Goal: Use online tool/utility: Utilize a website feature to perform a specific function

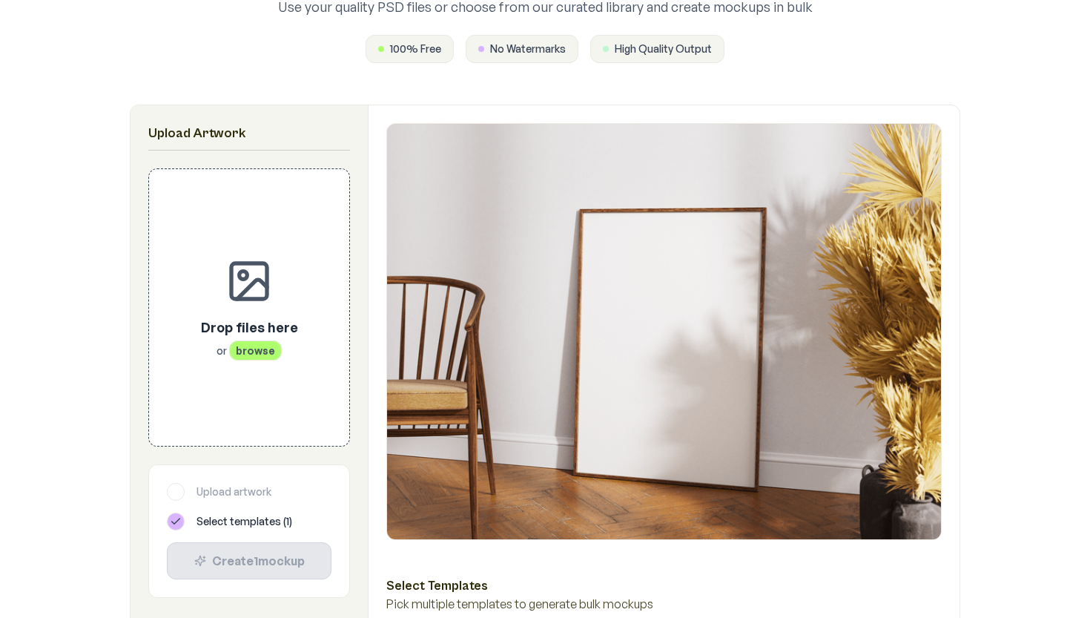
scroll to position [160, 0]
click at [478, 208] on img at bounding box center [664, 332] width 554 height 415
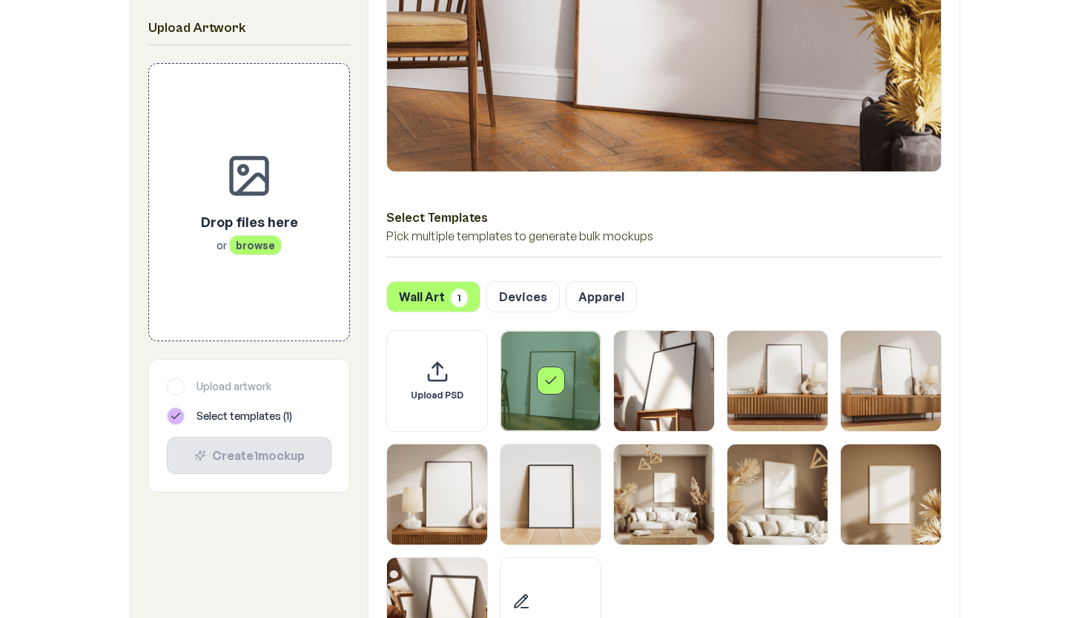
scroll to position [528, 0]
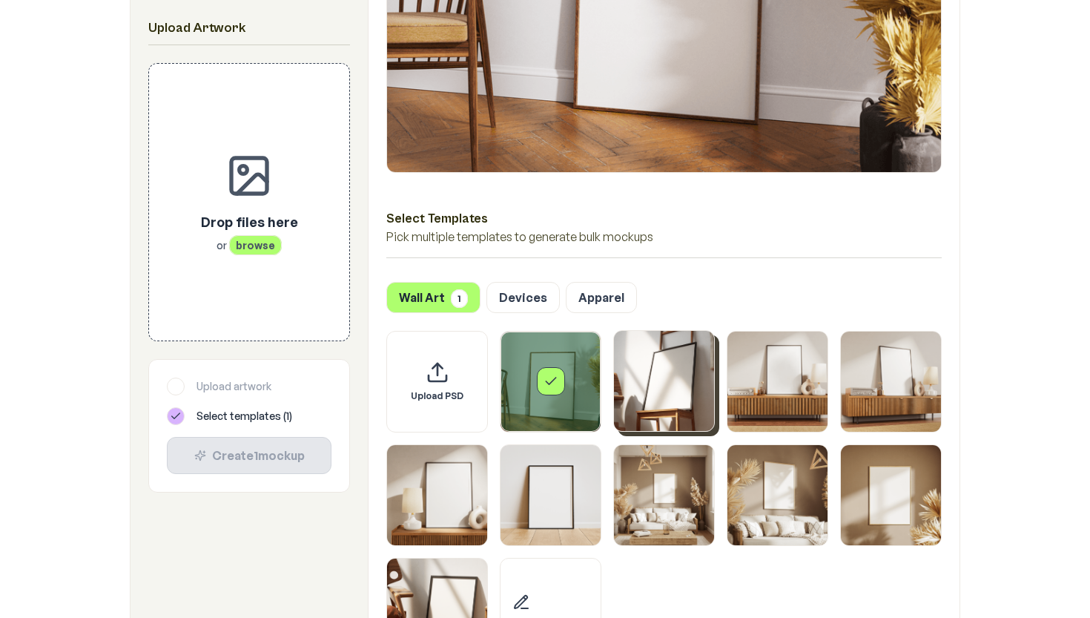
click at [665, 381] on img "Select template Framed Poster 2" at bounding box center [664, 381] width 100 height 100
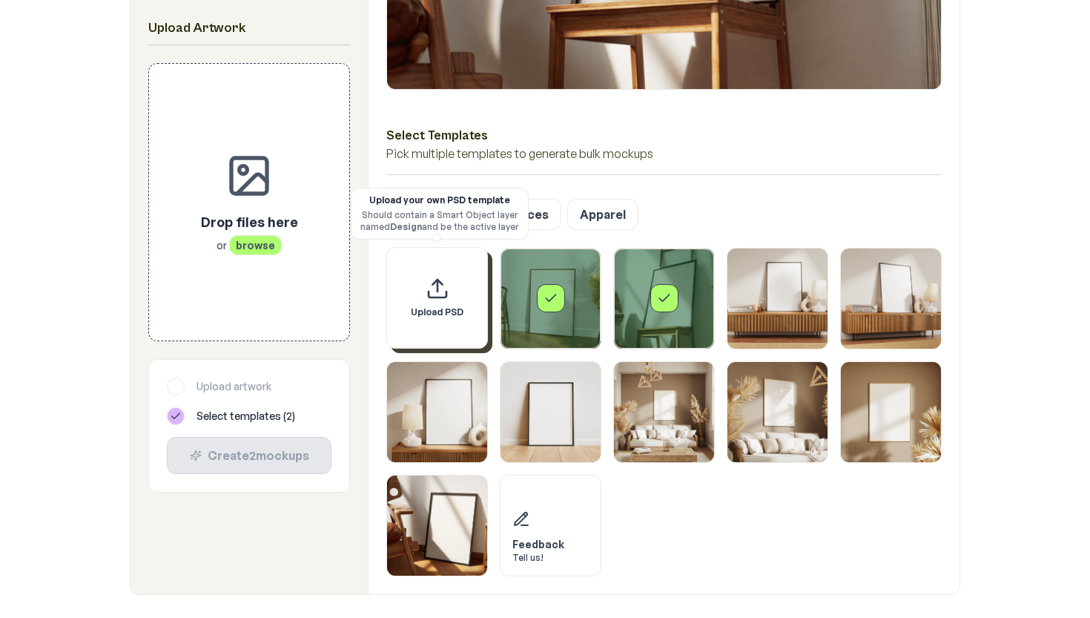
scroll to position [603, 0]
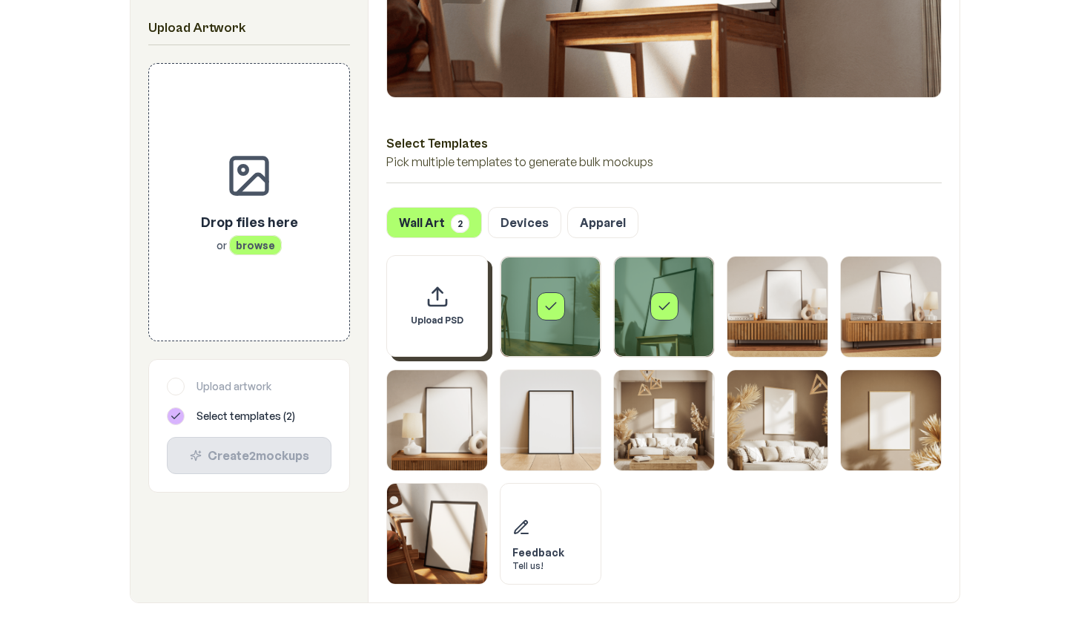
click at [440, 300] on icon "Upload custom PSD template" at bounding box center [438, 297] width 24 height 24
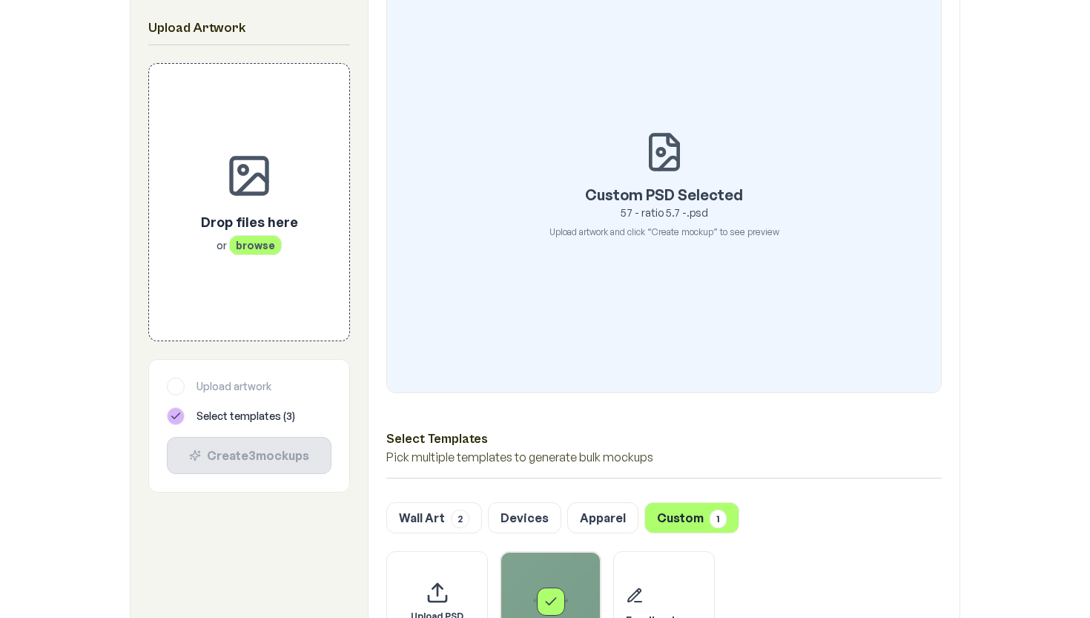
scroll to position [313, 0]
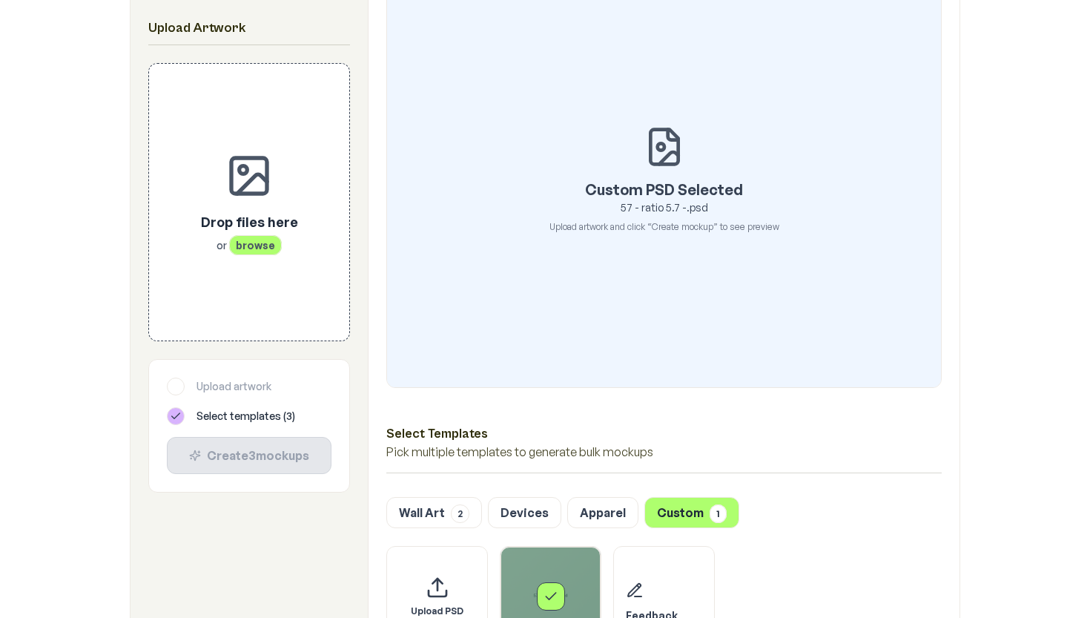
click at [673, 228] on p "Upload artwork and click “Create mockup” to see preview" at bounding box center [664, 227] width 230 height 12
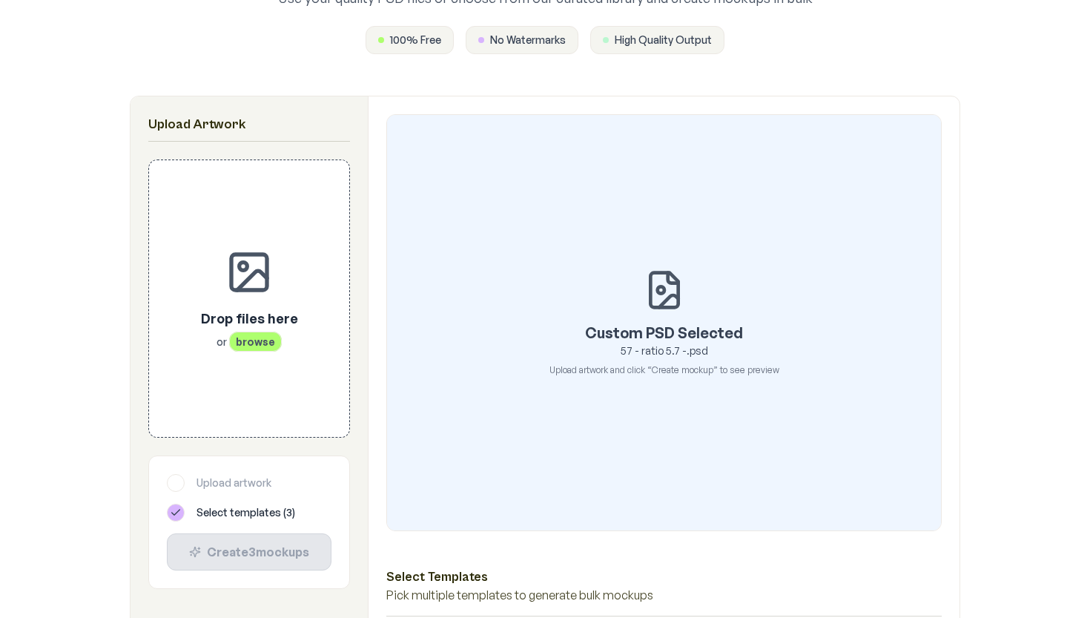
scroll to position [171, 0]
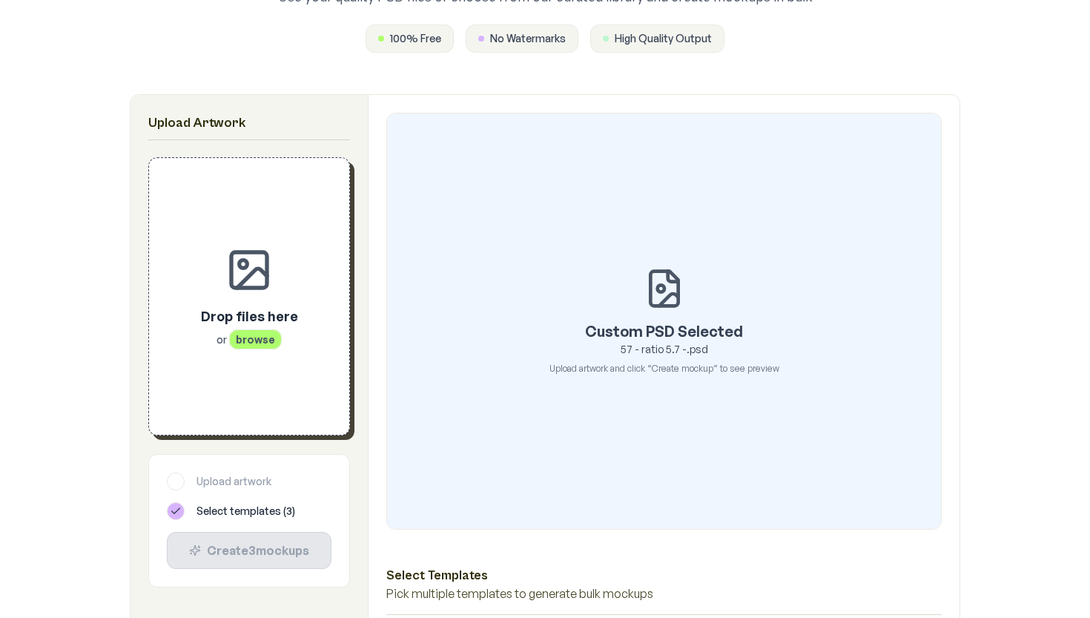
click at [242, 344] on span "browse" at bounding box center [255, 339] width 53 height 20
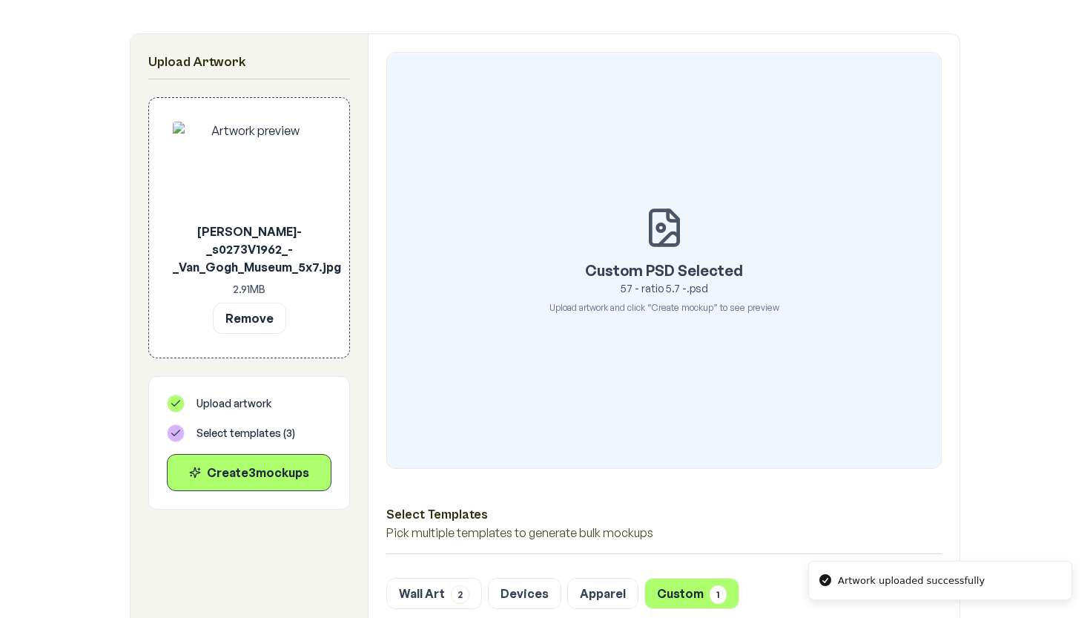
scroll to position [277, 0]
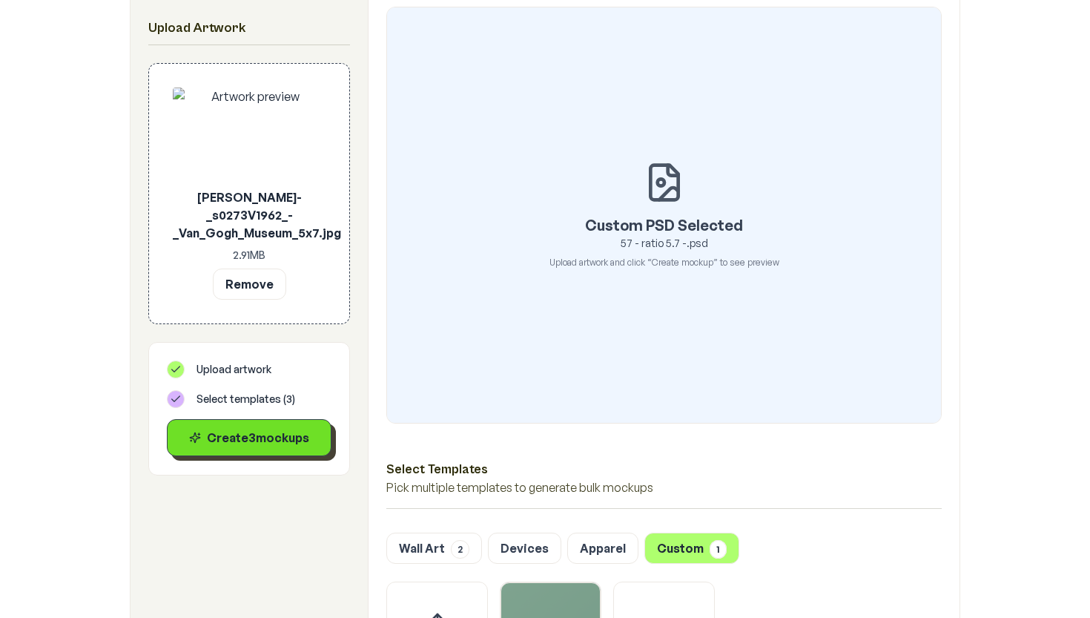
click at [275, 429] on div "Create 3 mockup s" at bounding box center [248, 438] width 139 height 18
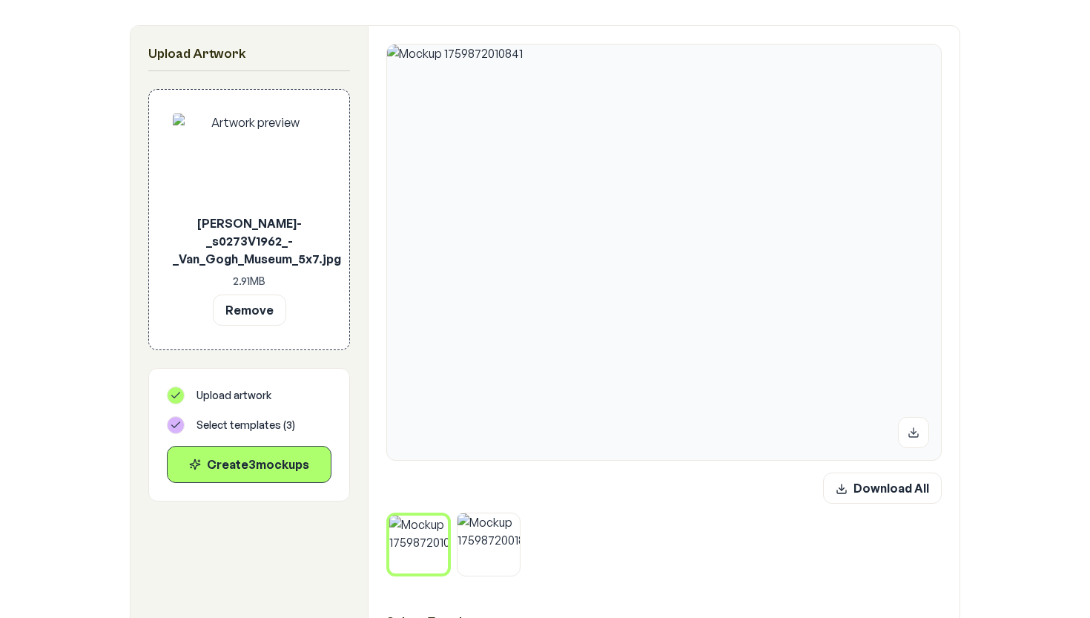
scroll to position [248, 0]
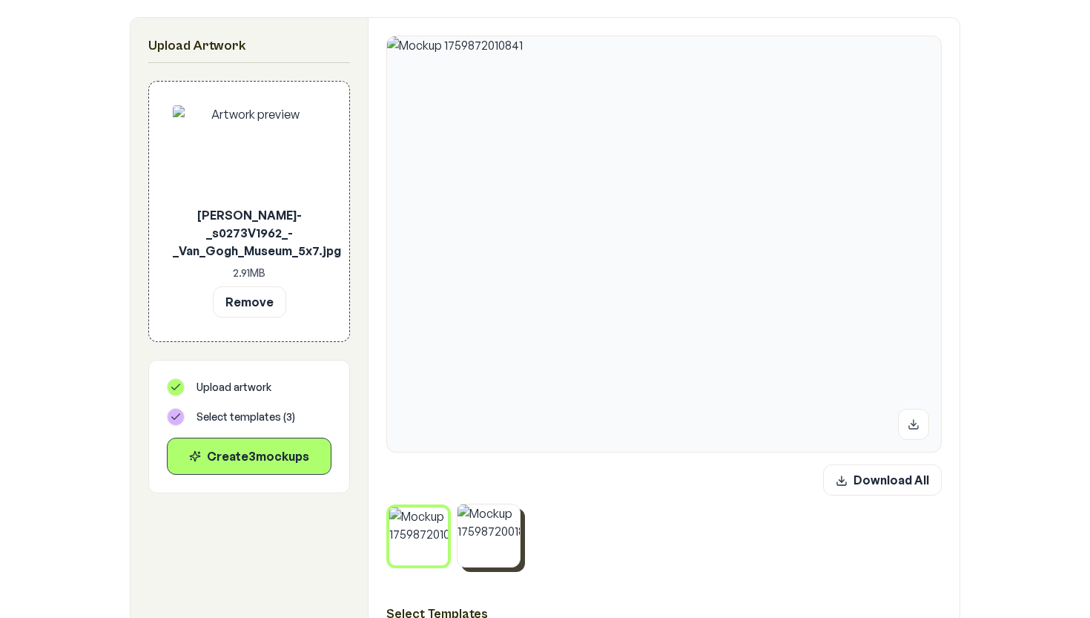
click at [463, 523] on img at bounding box center [489, 535] width 63 height 63
click at [415, 528] on img at bounding box center [418, 535] width 63 height 63
click at [475, 530] on img at bounding box center [489, 535] width 63 height 63
click at [417, 525] on img at bounding box center [418, 535] width 63 height 63
click at [481, 524] on img at bounding box center [489, 535] width 63 height 63
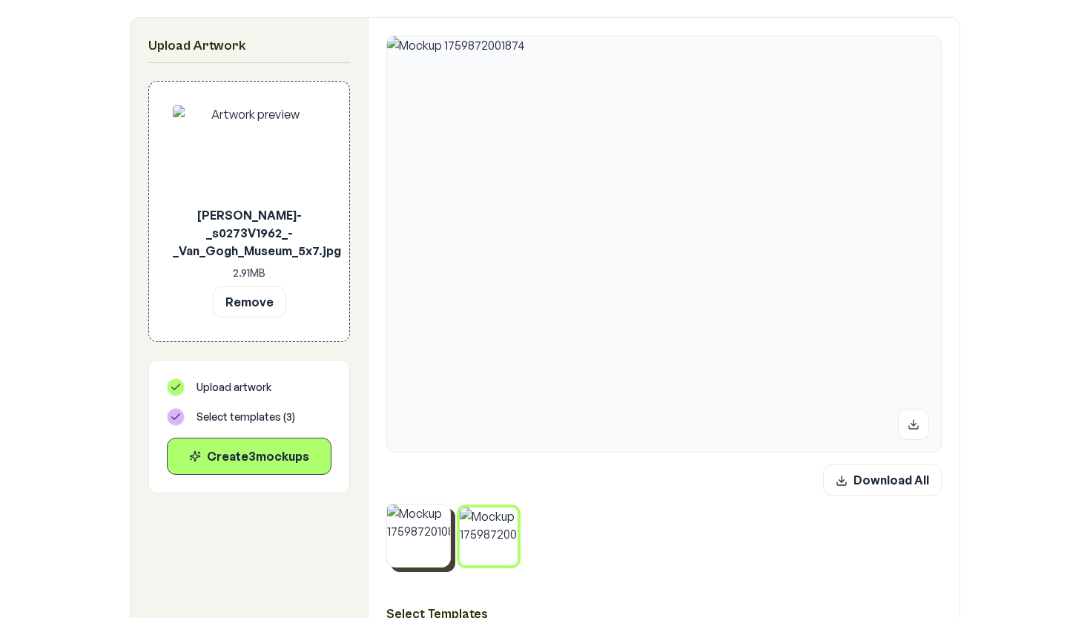
click at [405, 521] on img at bounding box center [418, 535] width 63 height 63
click at [455, 524] on div at bounding box center [663, 536] width 555 height 65
click at [477, 528] on img at bounding box center [489, 535] width 63 height 63
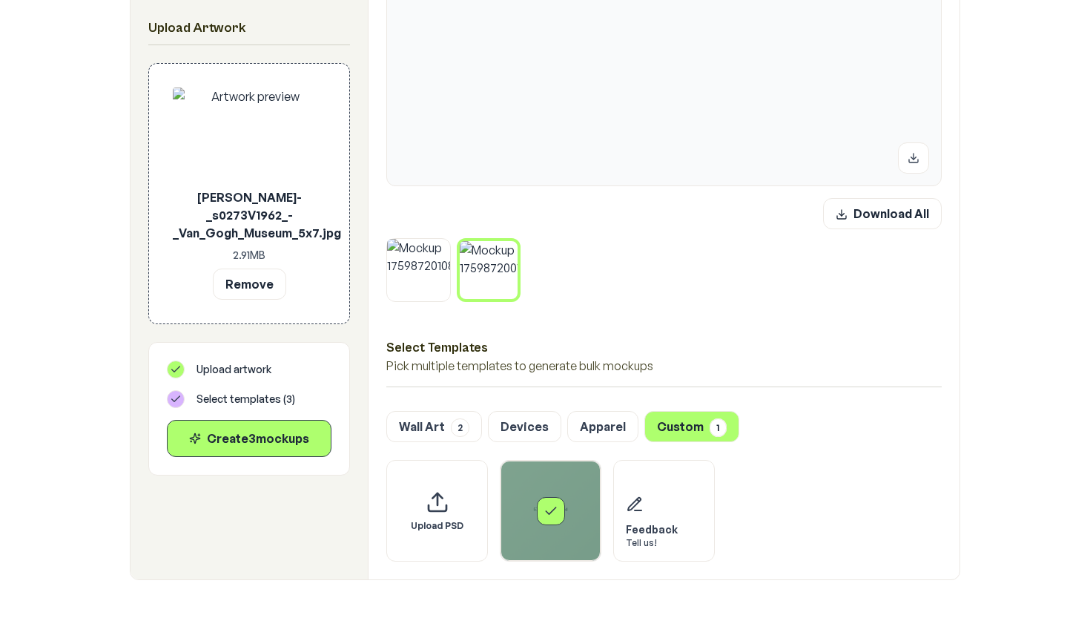
scroll to position [512, 0]
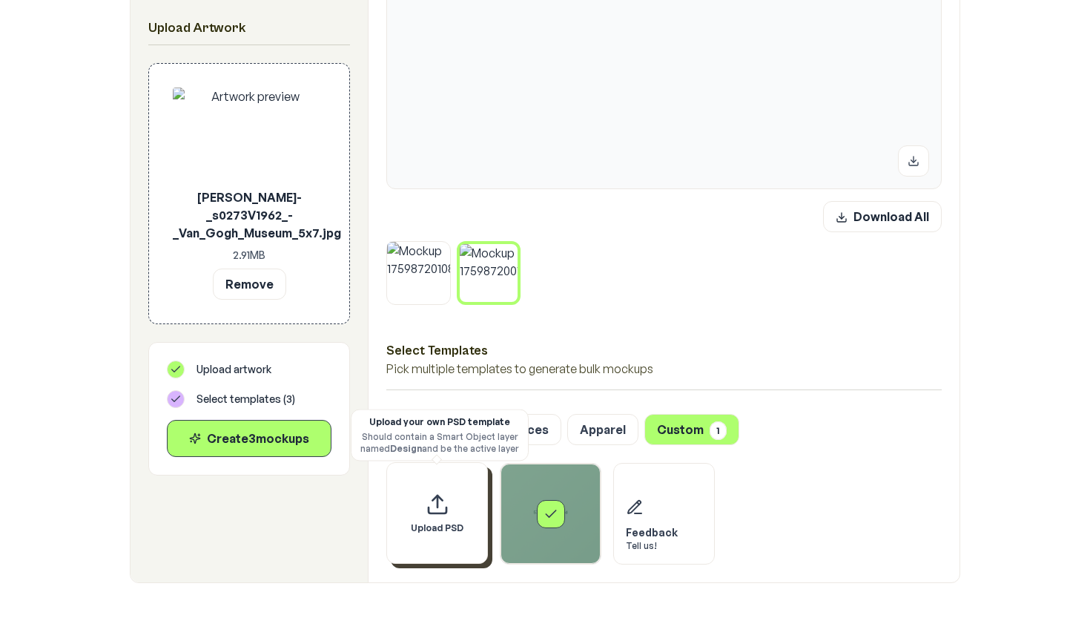
click at [432, 523] on div "Upload PSD" at bounding box center [437, 513] width 102 height 102
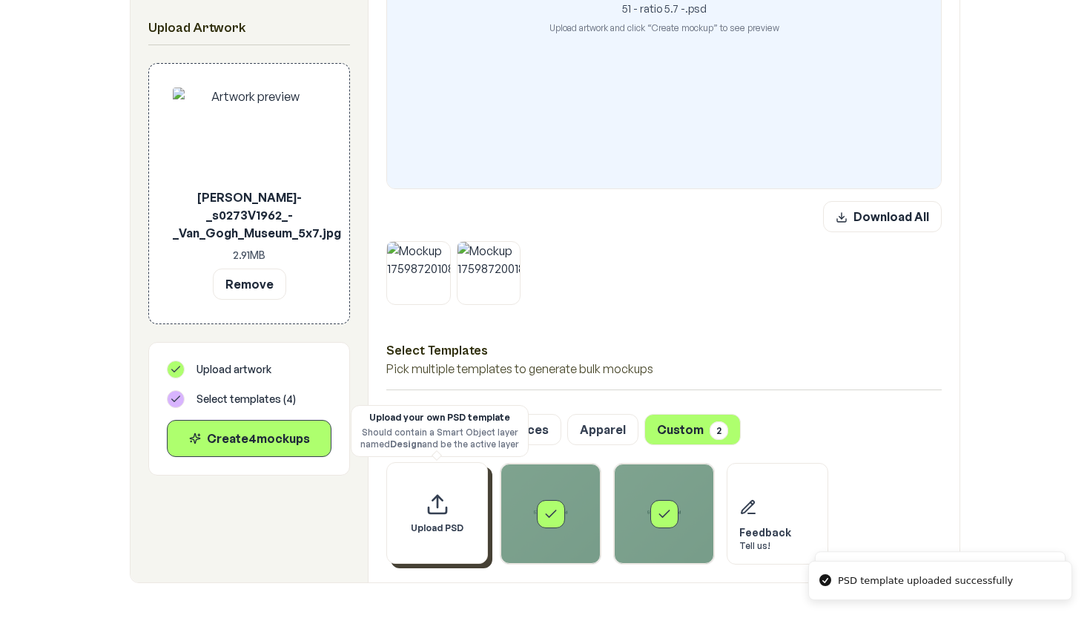
click at [424, 501] on div "Upload PSD" at bounding box center [437, 513] width 102 height 102
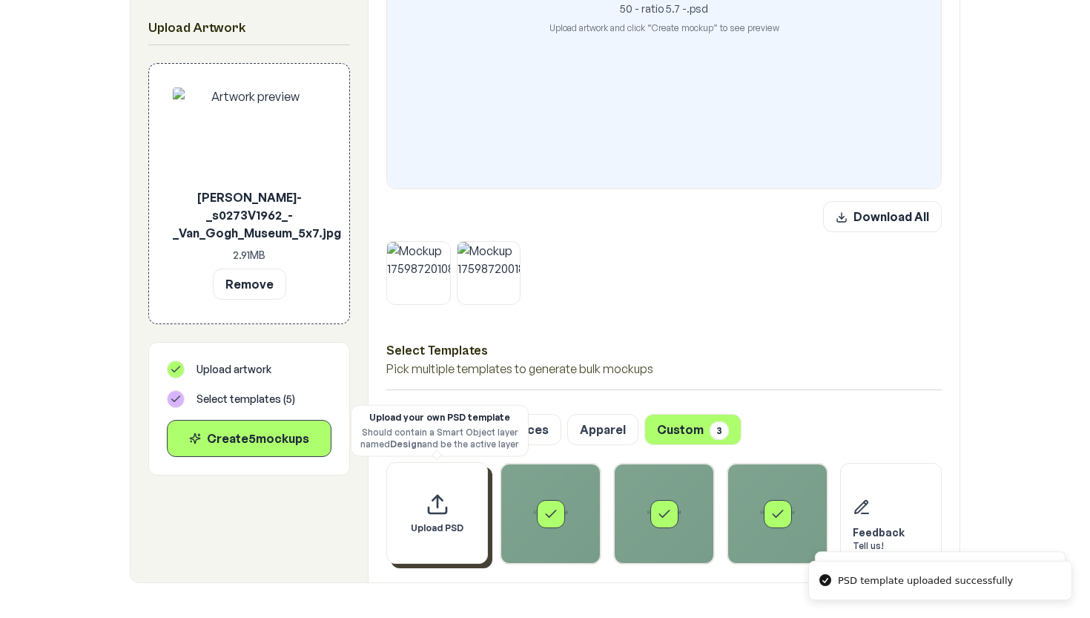
click at [442, 497] on icon "Upload custom PSD template" at bounding box center [438, 504] width 24 height 24
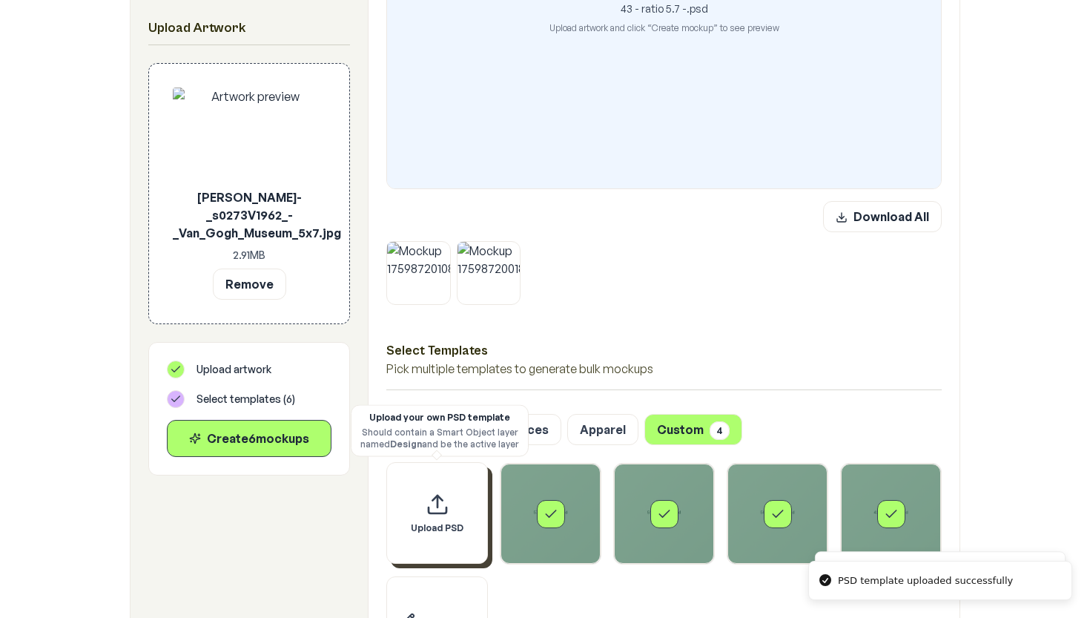
click at [423, 516] on div "Upload PSD" at bounding box center [437, 513] width 102 height 102
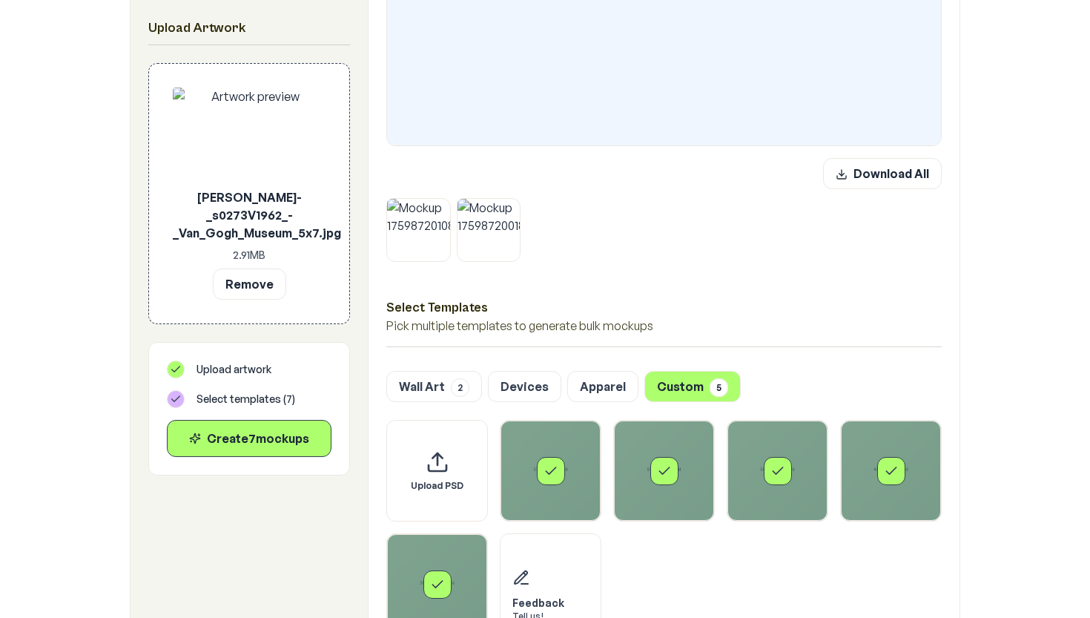
scroll to position [559, 0]
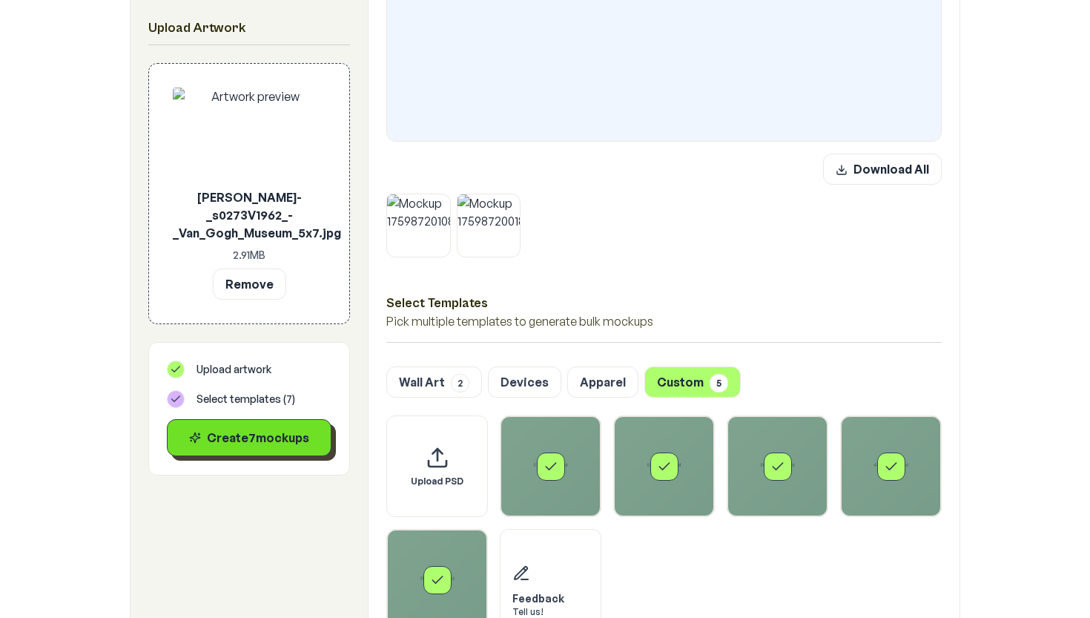
click at [290, 432] on div "Create 7 mockup s" at bounding box center [248, 438] width 139 height 18
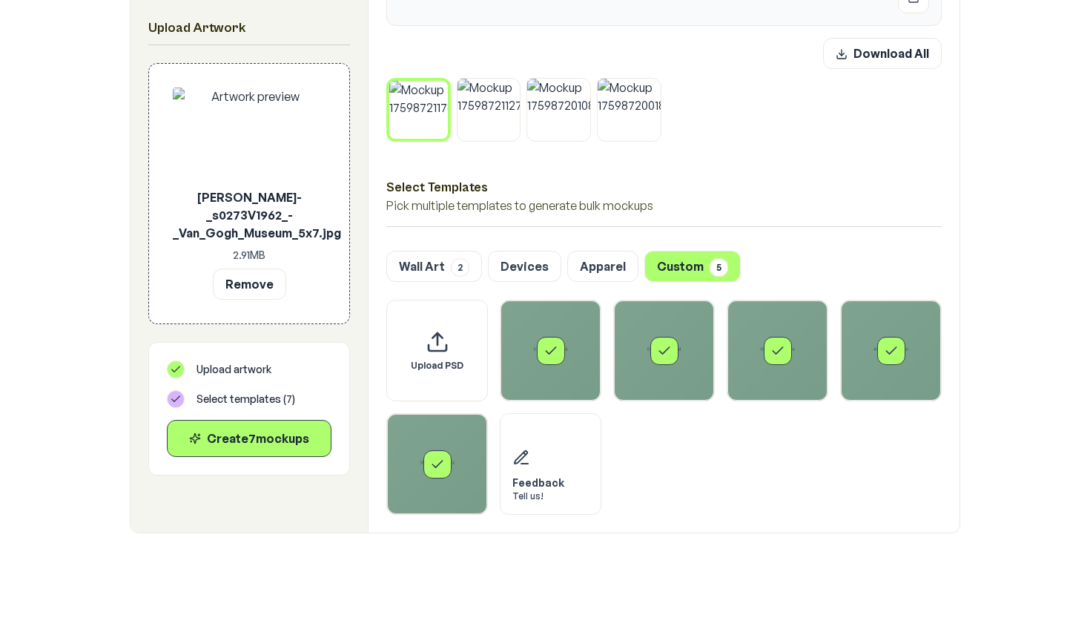
scroll to position [721, 0]
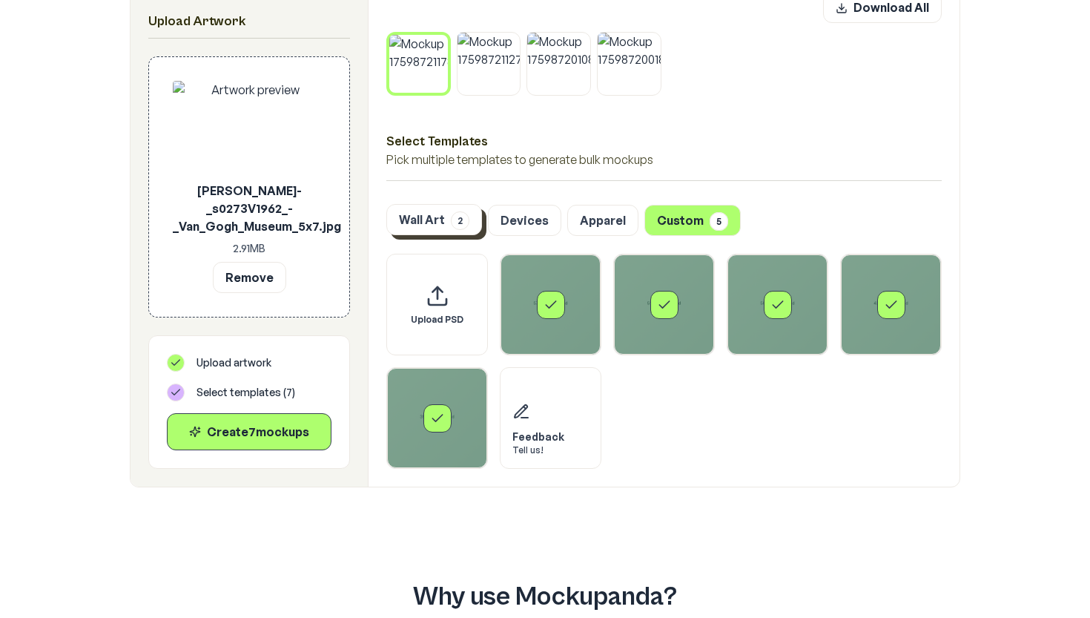
click at [446, 227] on button "Wall Art 2" at bounding box center [434, 219] width 96 height 31
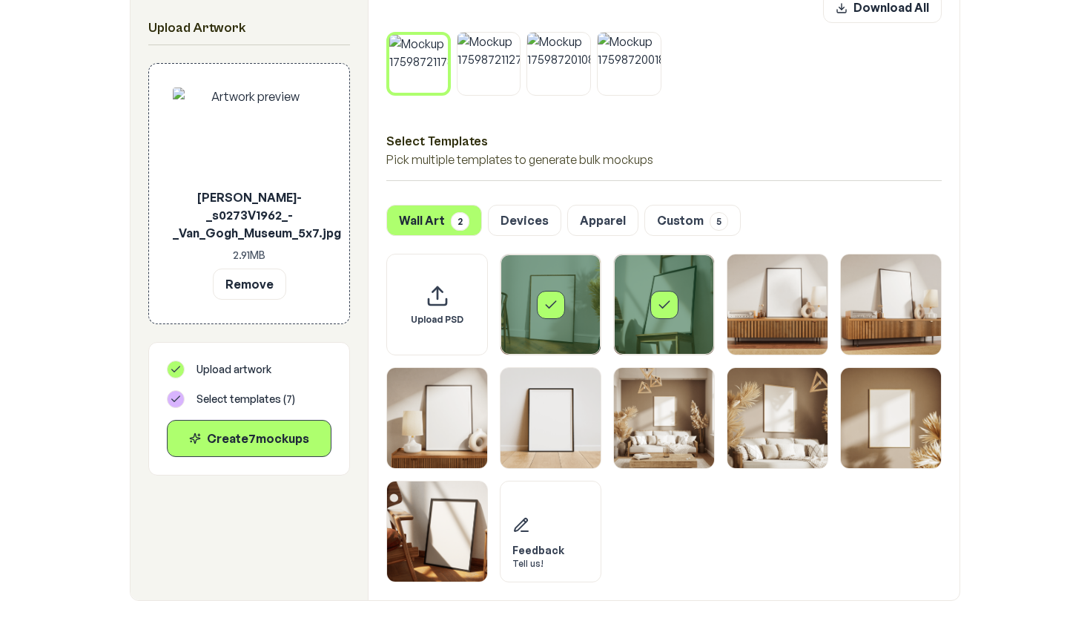
click at [566, 321] on div "Select template Framed Poster" at bounding box center [551, 304] width 100 height 100
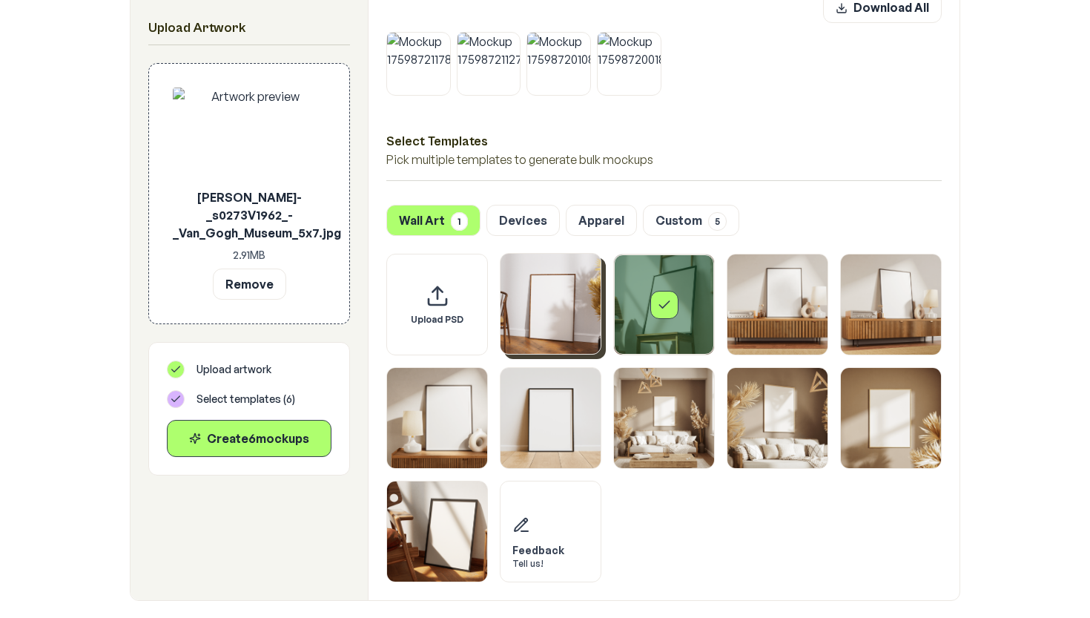
click at [662, 306] on icon "Select template Framed Poster 2" at bounding box center [664, 304] width 15 height 15
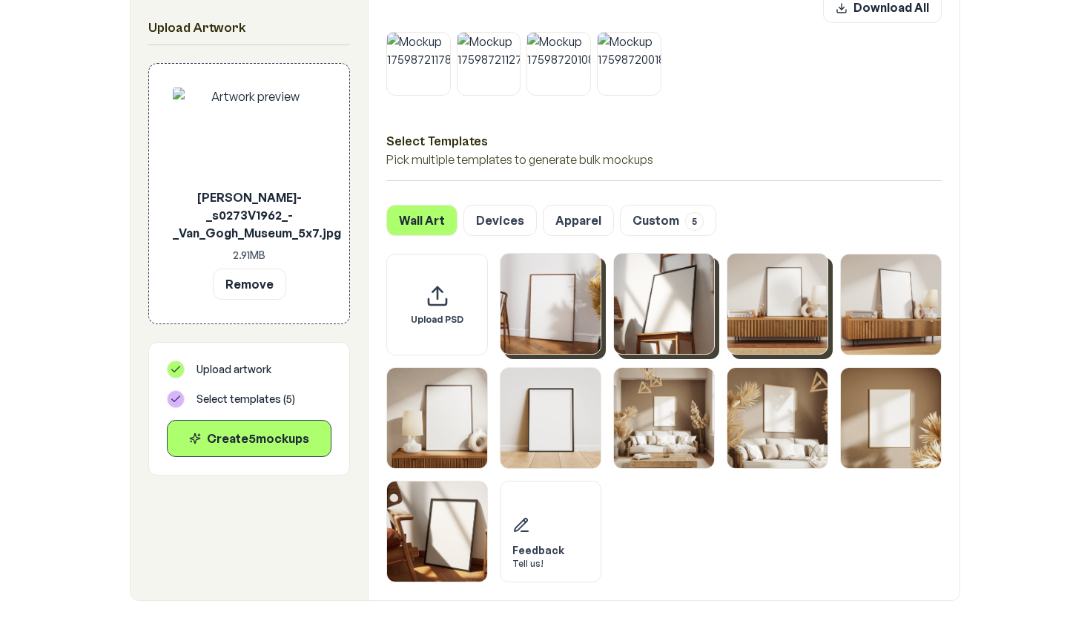
click at [774, 299] on img "Select template Framed Poster 3" at bounding box center [777, 304] width 100 height 100
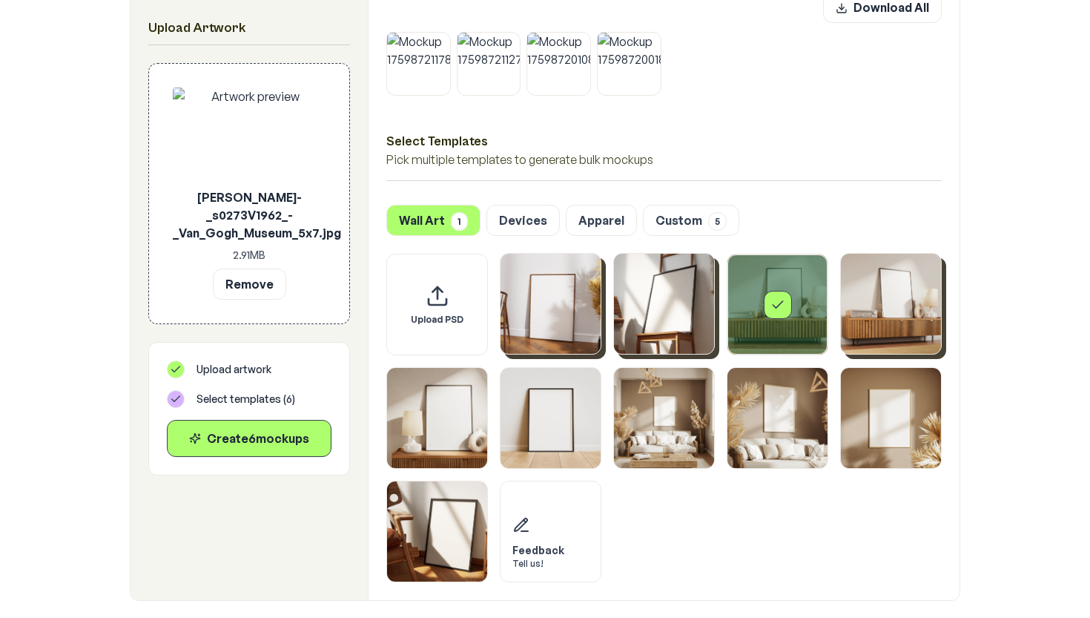
click at [908, 302] on img "Select template Framed Poster 4" at bounding box center [891, 304] width 100 height 100
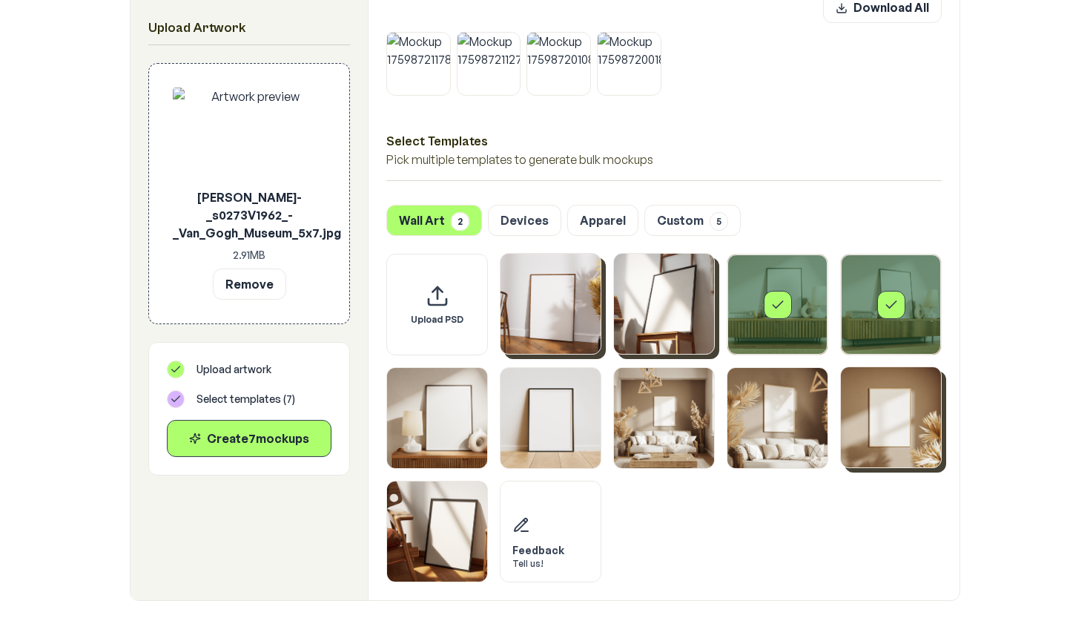
click at [893, 413] on img "Select template Framed Poster 9" at bounding box center [891, 417] width 100 height 100
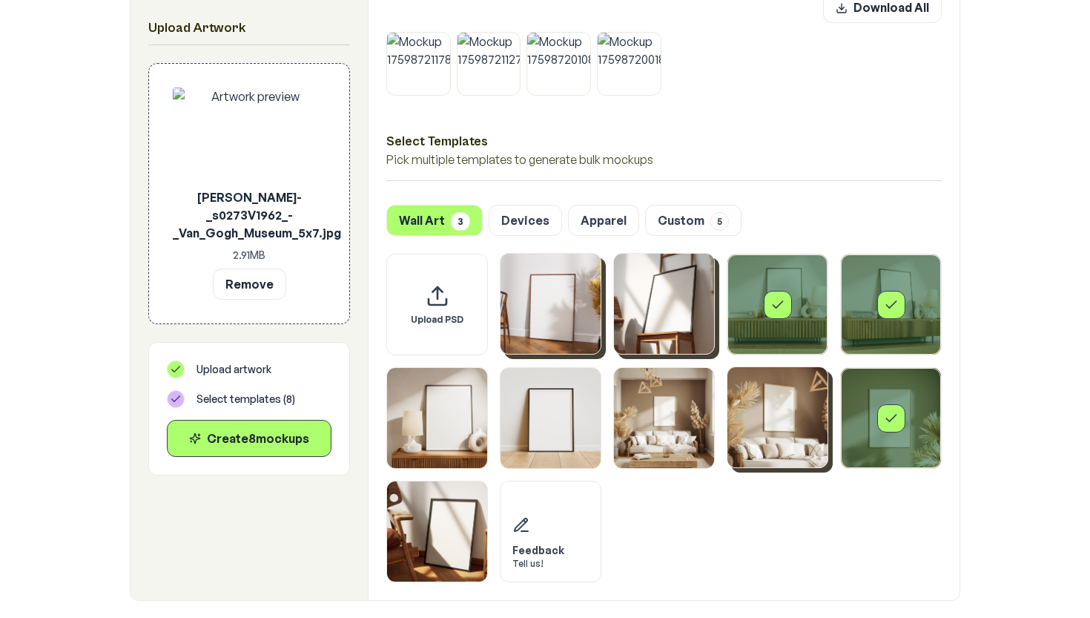
click at [782, 413] on img "Select template Framed Poster 8" at bounding box center [777, 417] width 100 height 100
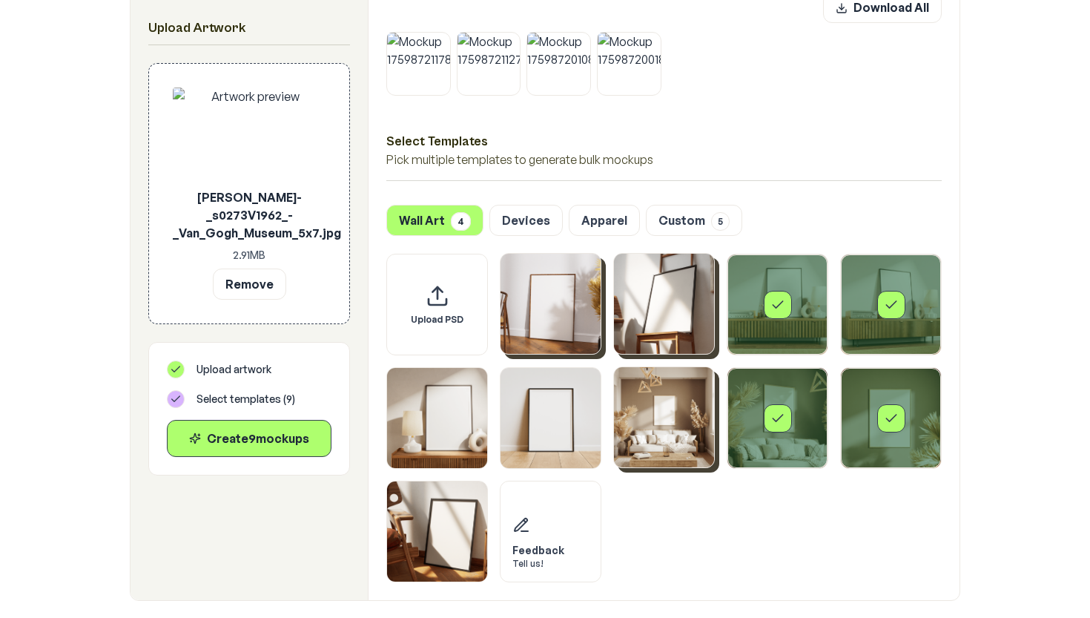
click at [681, 412] on img "Select template Framed Poster 7" at bounding box center [664, 417] width 100 height 100
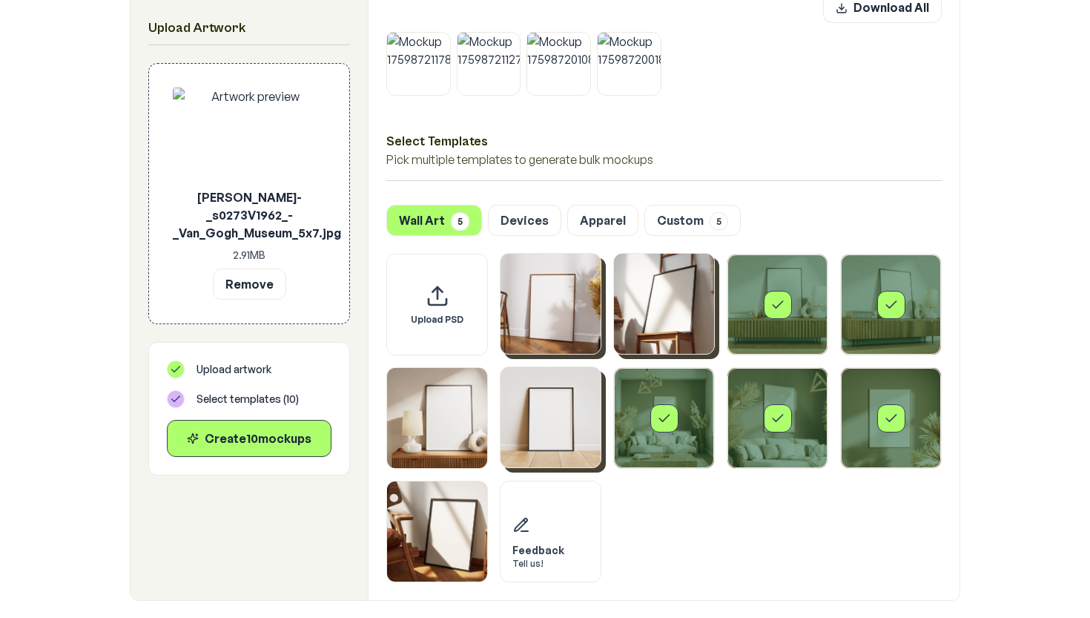
click at [551, 413] on img "Select template Framed Poster 6" at bounding box center [551, 417] width 100 height 100
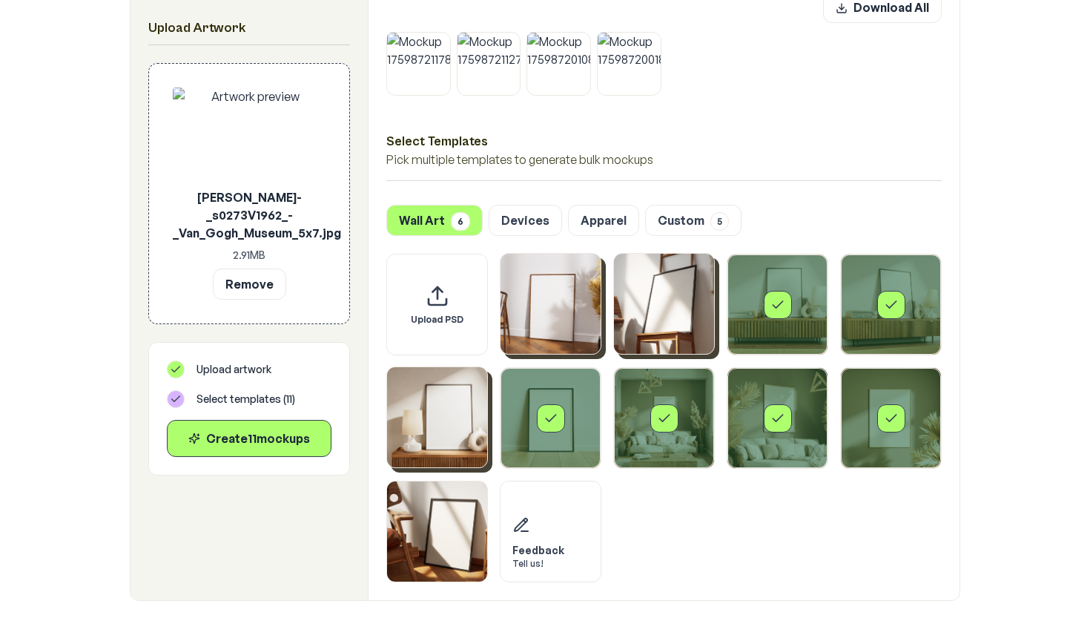
click at [454, 413] on img "Select template Framed Poster 5" at bounding box center [437, 417] width 100 height 100
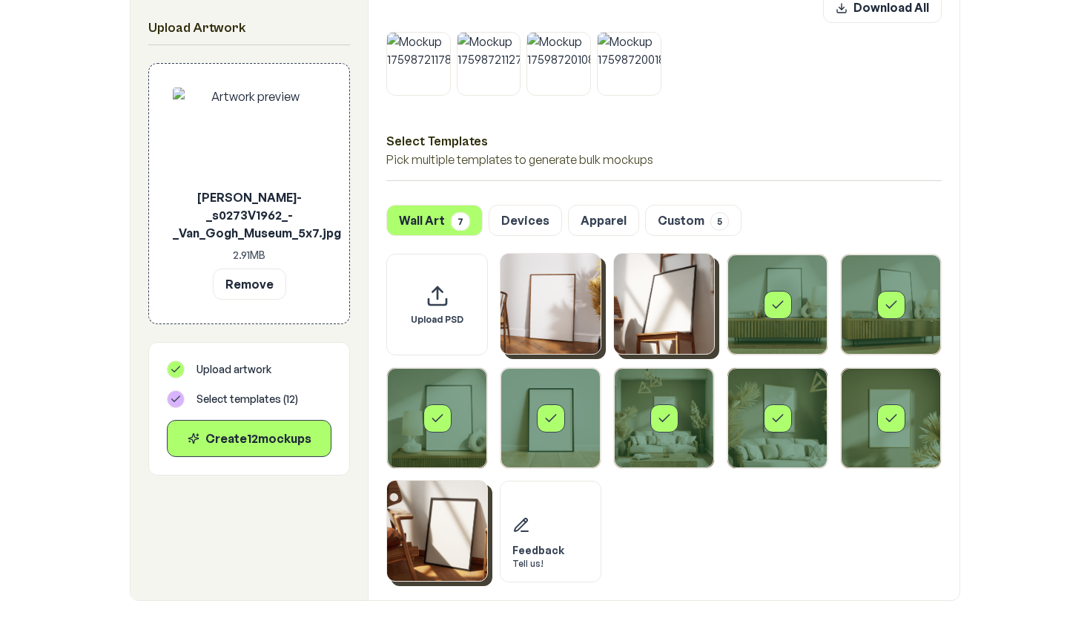
click at [447, 514] on img "Select template Framed Poster 10" at bounding box center [437, 531] width 100 height 100
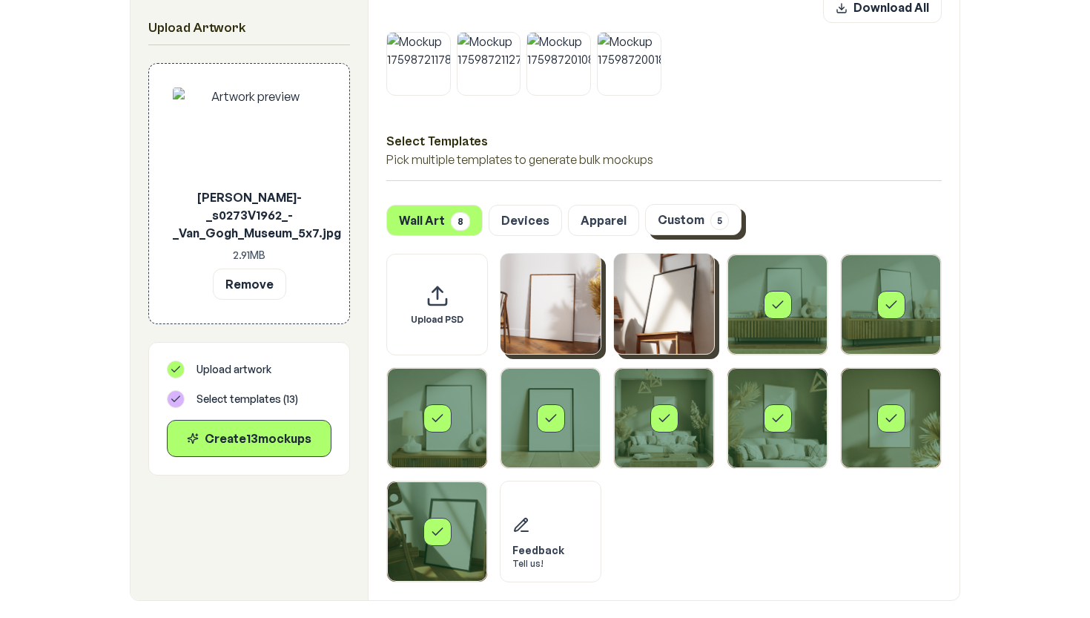
click at [673, 222] on button "Custom 5" at bounding box center [693, 219] width 96 height 31
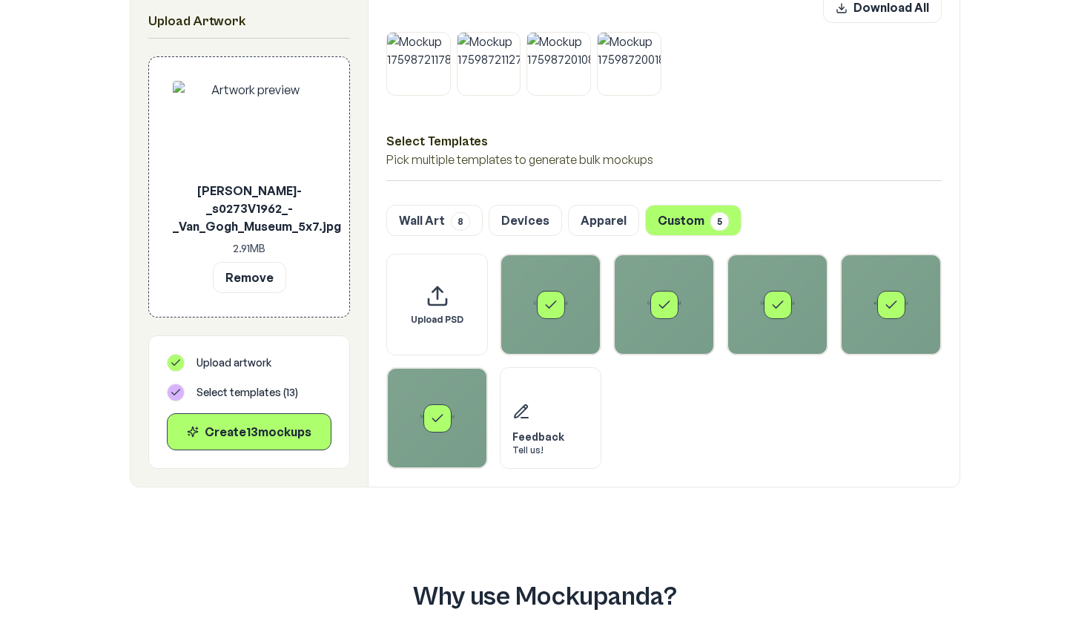
click at [547, 320] on div "Select template 57 - ratio 5.7 -.psd" at bounding box center [551, 304] width 100 height 100
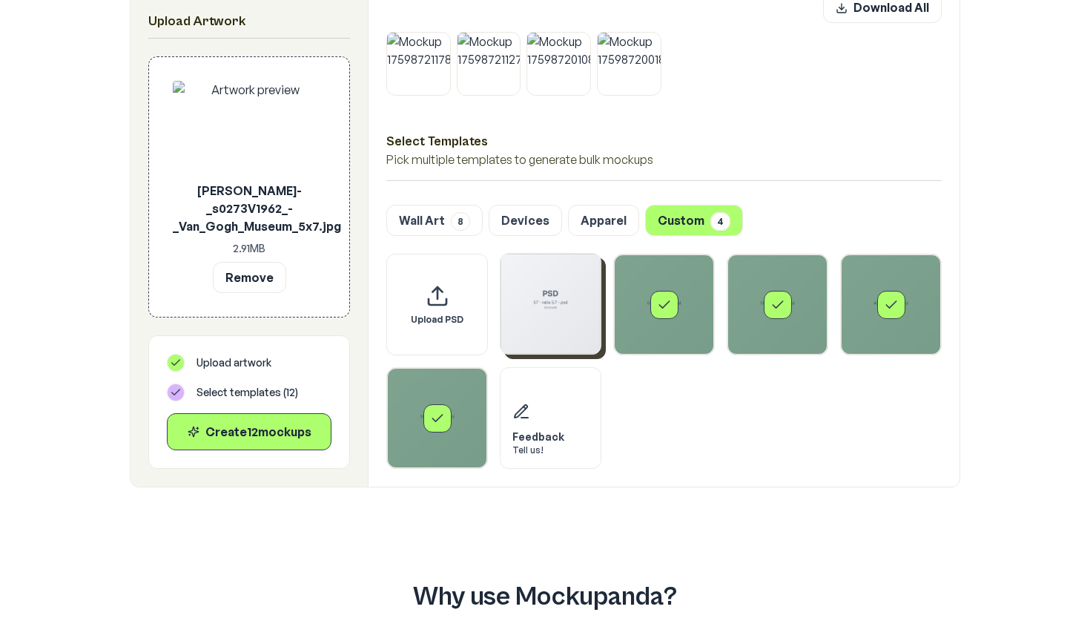
click at [650, 308] on div "Select template 51 - ratio 5.7 -.psd" at bounding box center [664, 305] width 28 height 28
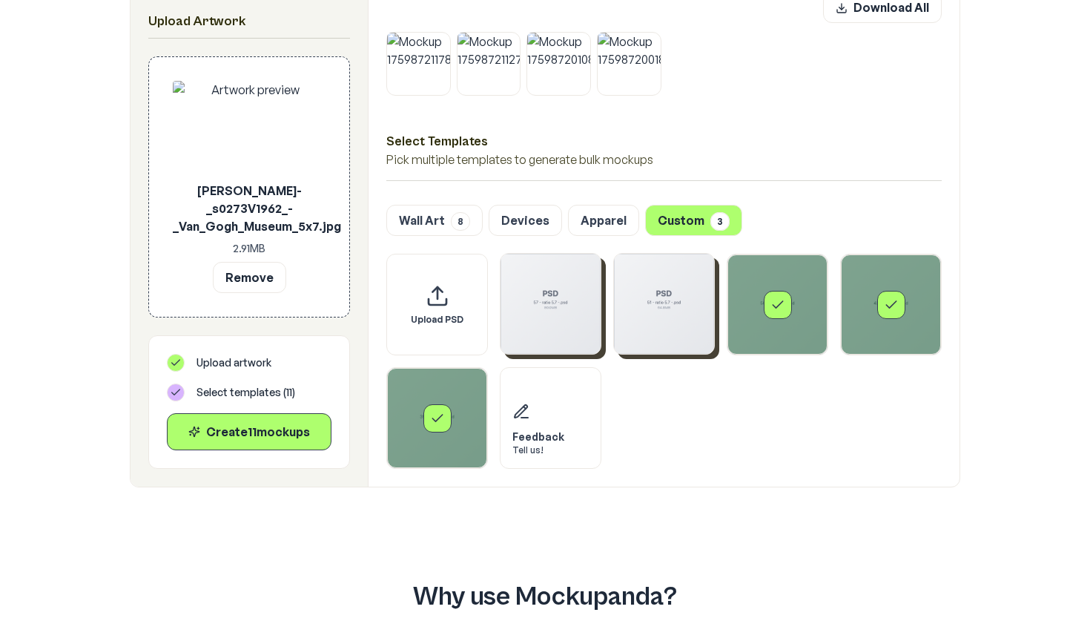
click at [754, 297] on div "Select template 50 - ratio 5.7 -.psd" at bounding box center [777, 304] width 100 height 100
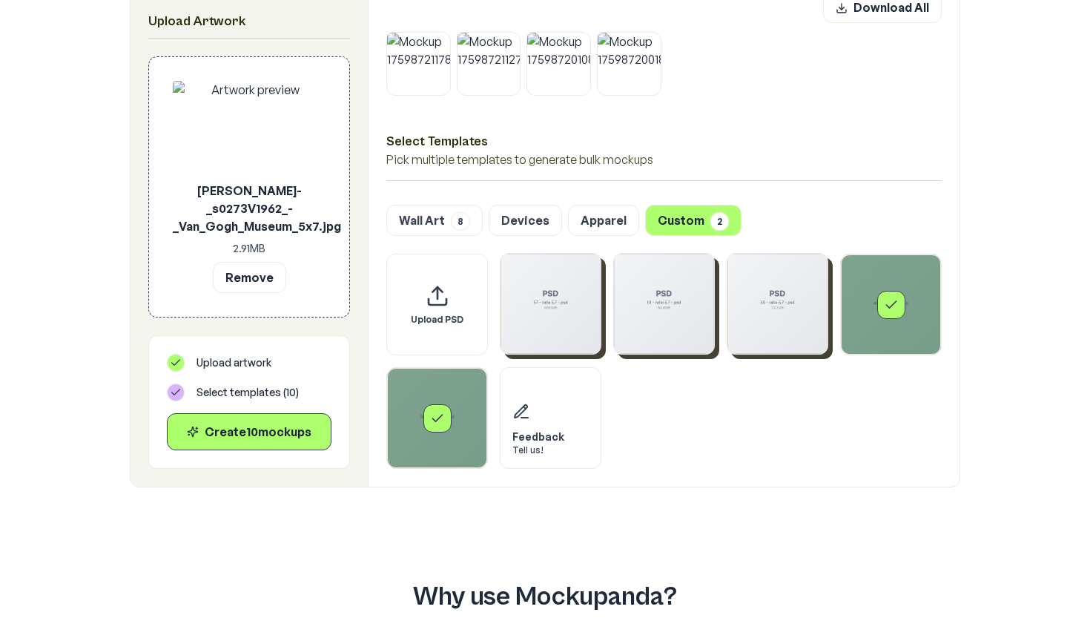
click at [888, 303] on icon "Select template 43 - ratio 5.7 -.psd" at bounding box center [891, 304] width 15 height 15
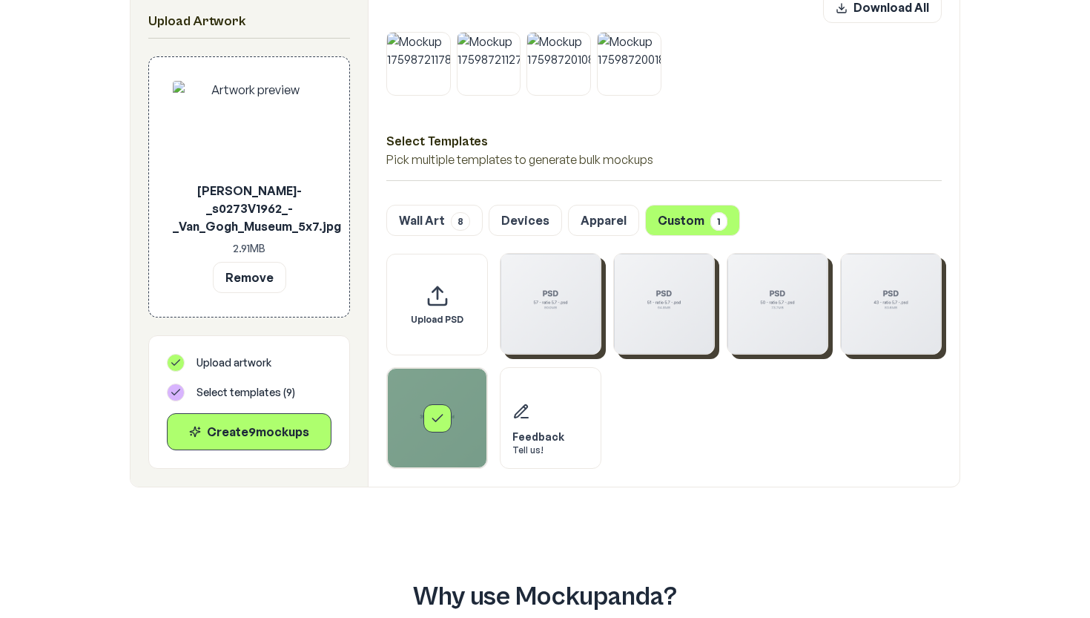
click at [473, 401] on div "Select template 39 - ratio 5.7 -.psd" at bounding box center [437, 418] width 100 height 100
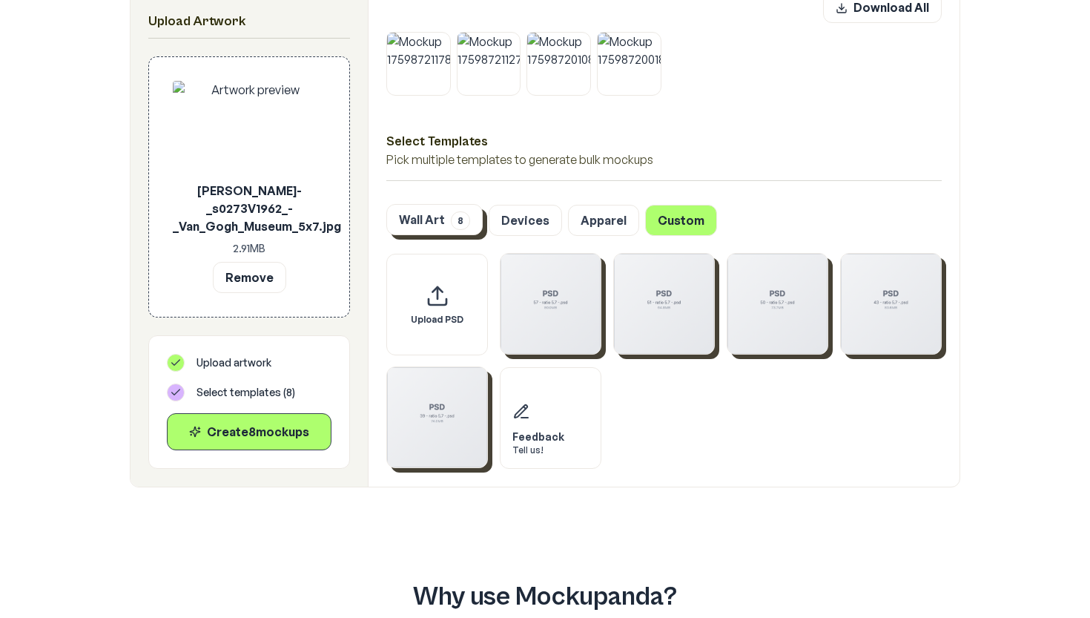
click at [452, 216] on span "8" at bounding box center [460, 220] width 19 height 19
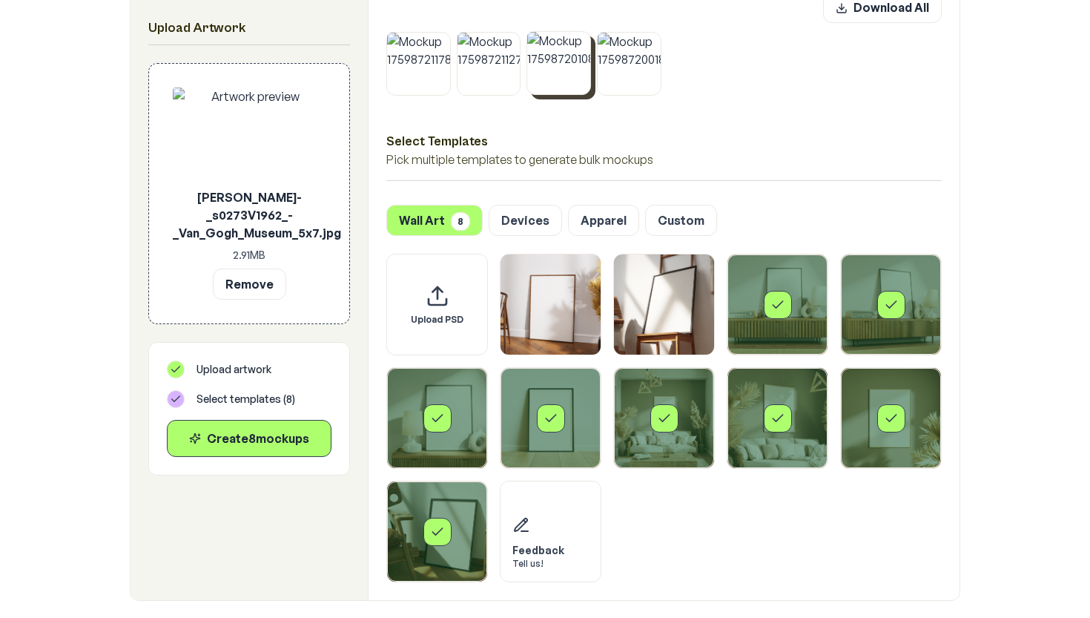
click at [587, 35] on icon at bounding box center [586, 35] width 4 height 4
click at [516, 36] on icon at bounding box center [516, 35] width 4 height 4
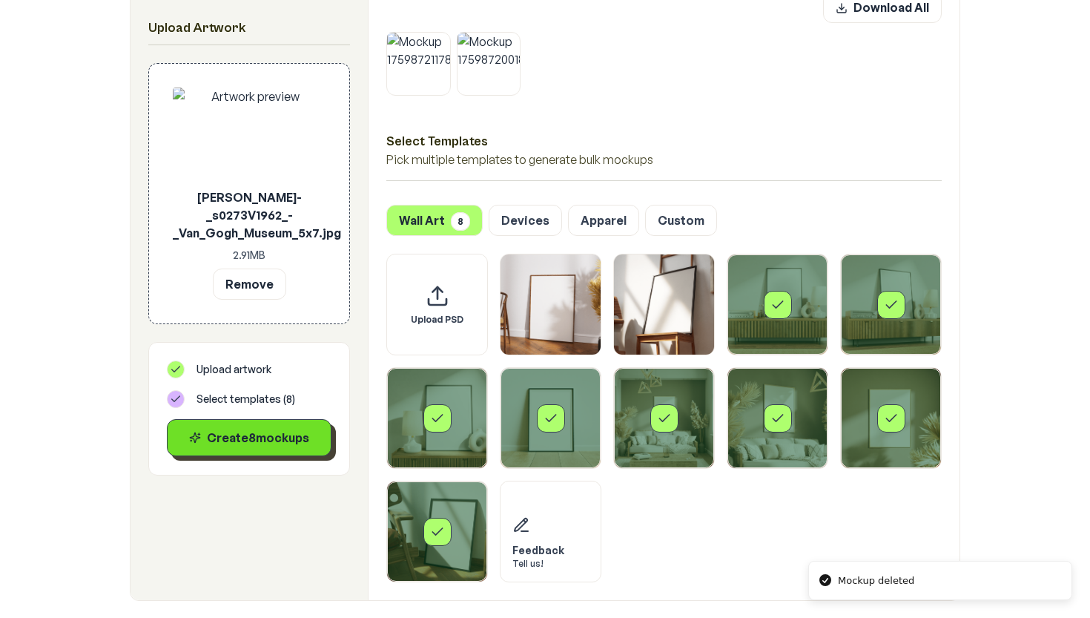
click at [278, 441] on div "Create 8 mockup s" at bounding box center [248, 438] width 139 height 18
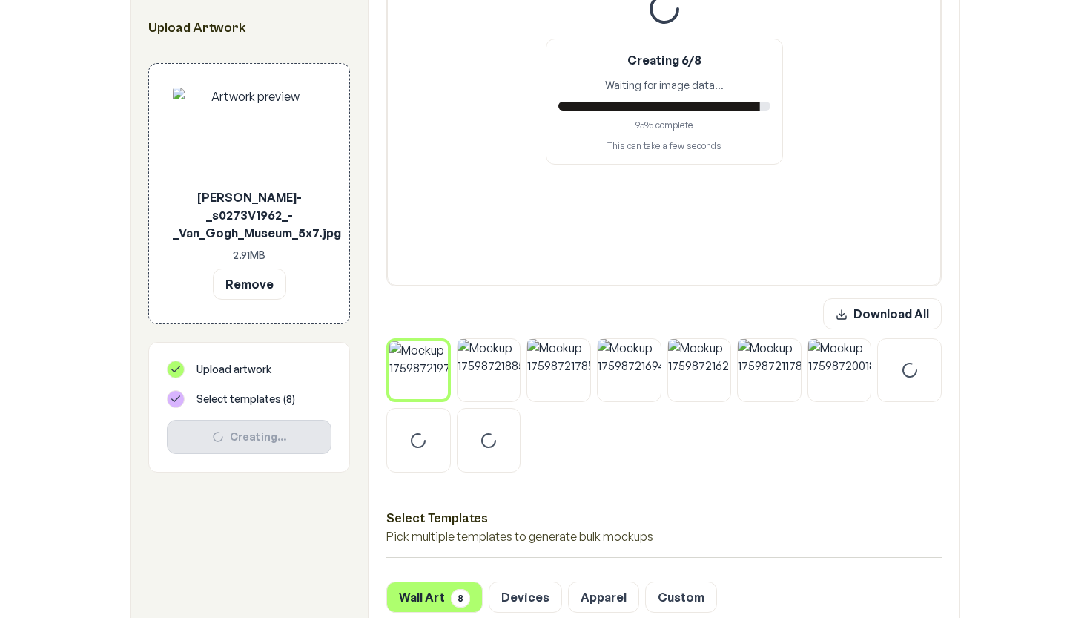
scroll to position [445, 0]
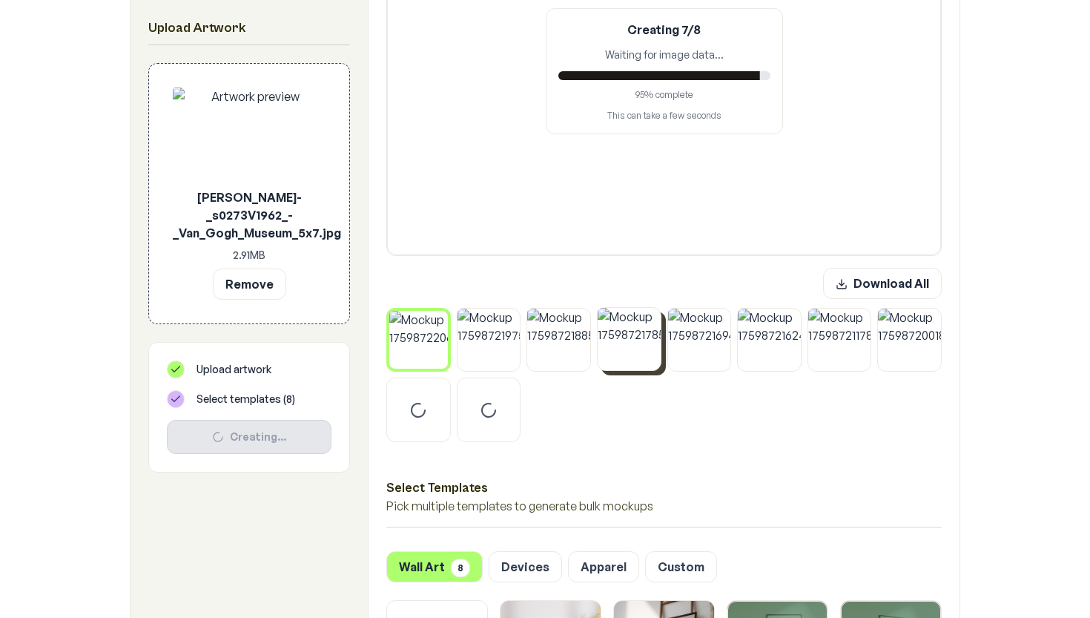
click at [590, 357] on img at bounding box center [558, 339] width 63 height 63
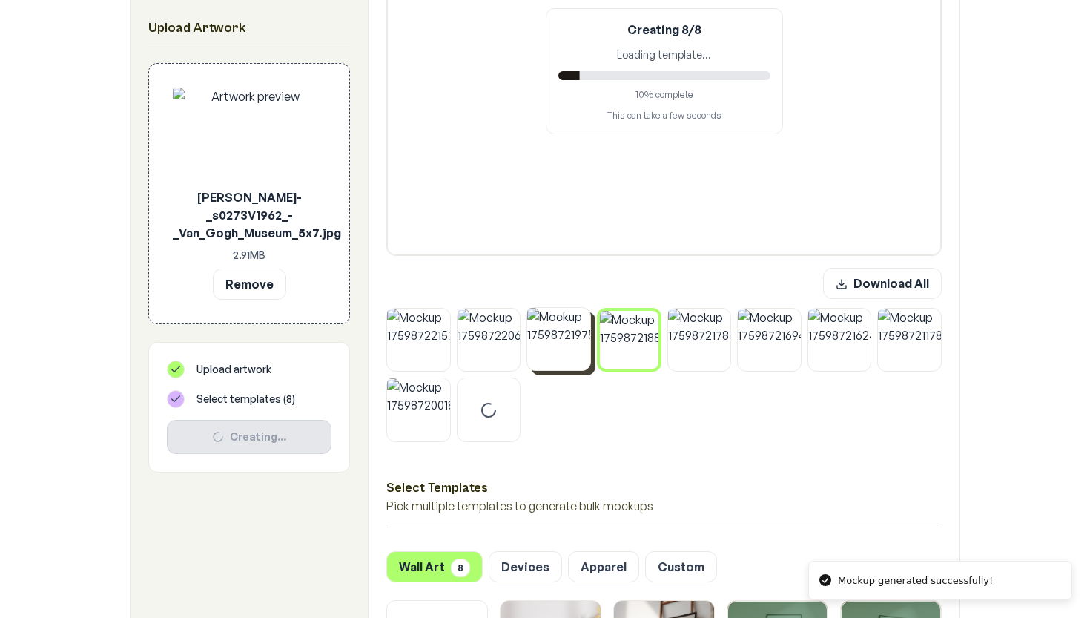
click at [559, 352] on img at bounding box center [558, 339] width 63 height 63
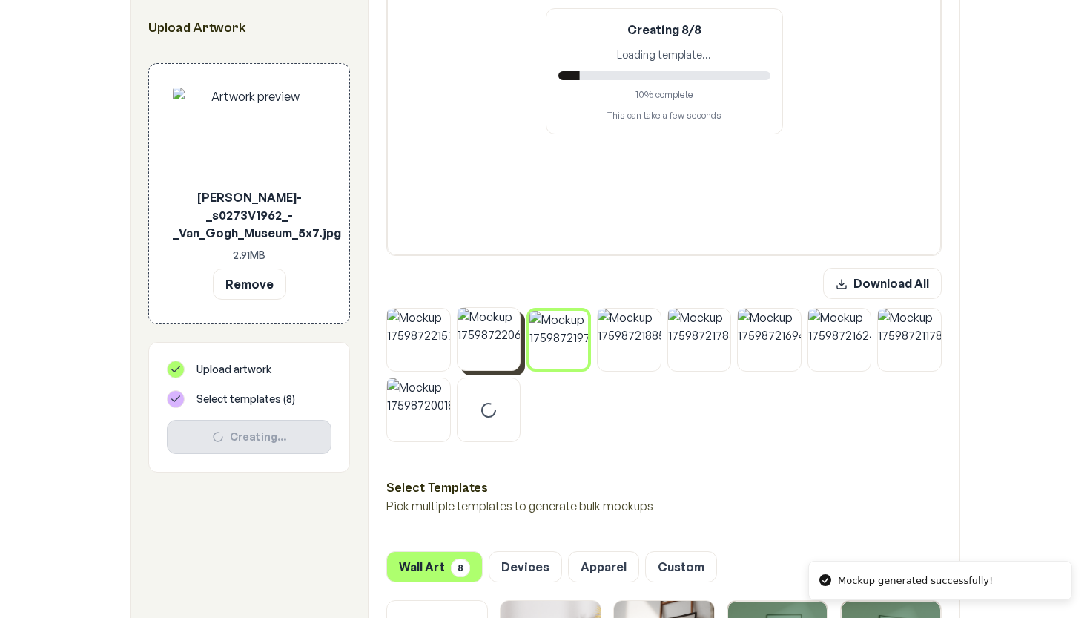
click at [492, 347] on img at bounding box center [489, 339] width 63 height 63
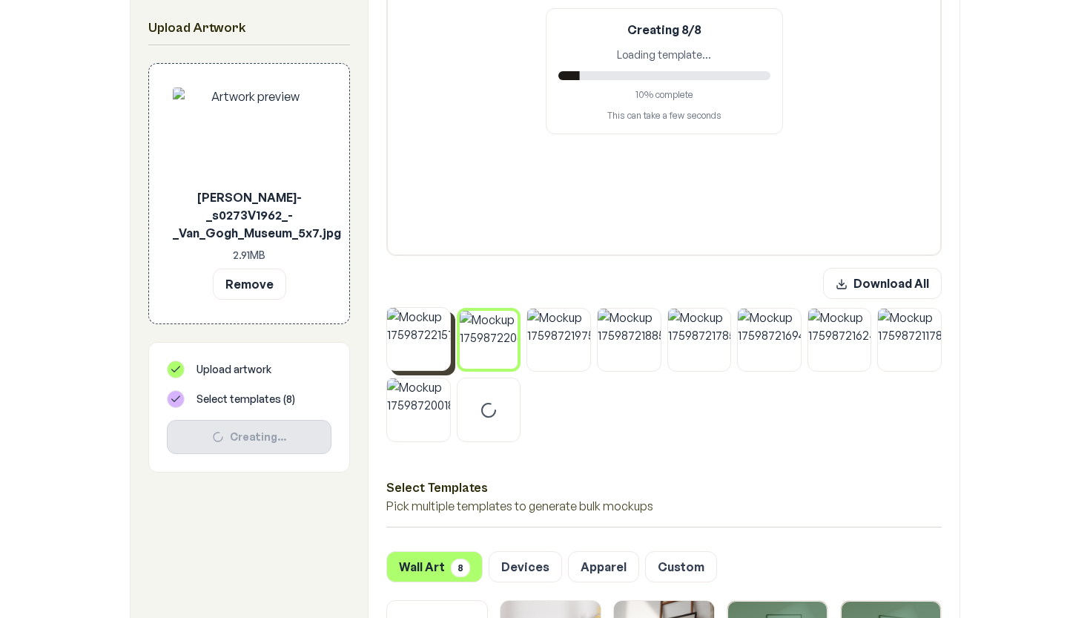
click at [426, 354] on img at bounding box center [418, 339] width 63 height 63
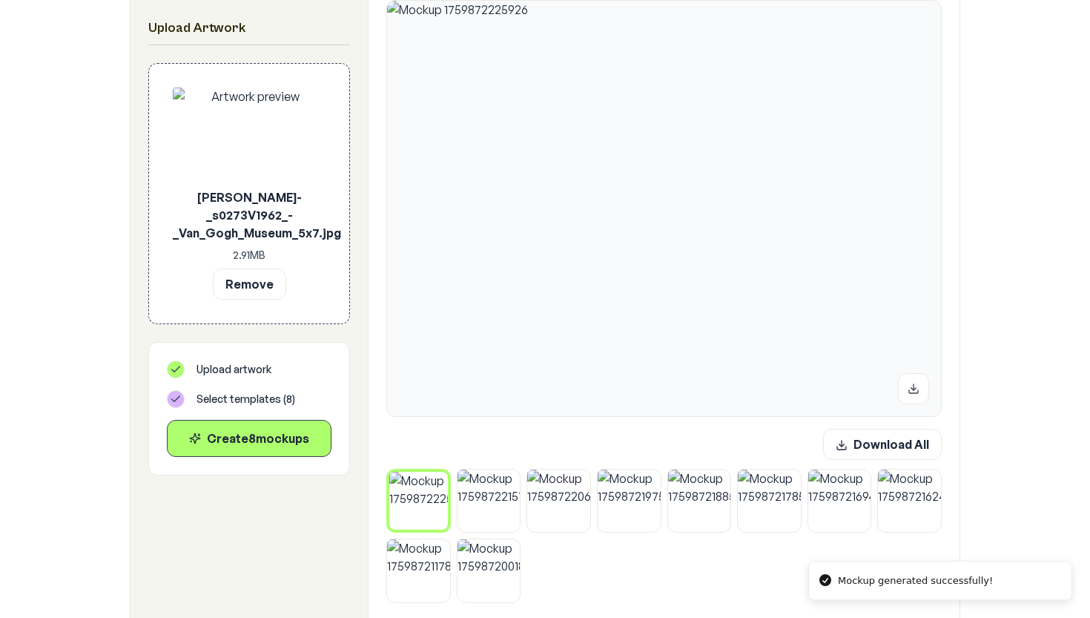
scroll to position [265, 0]
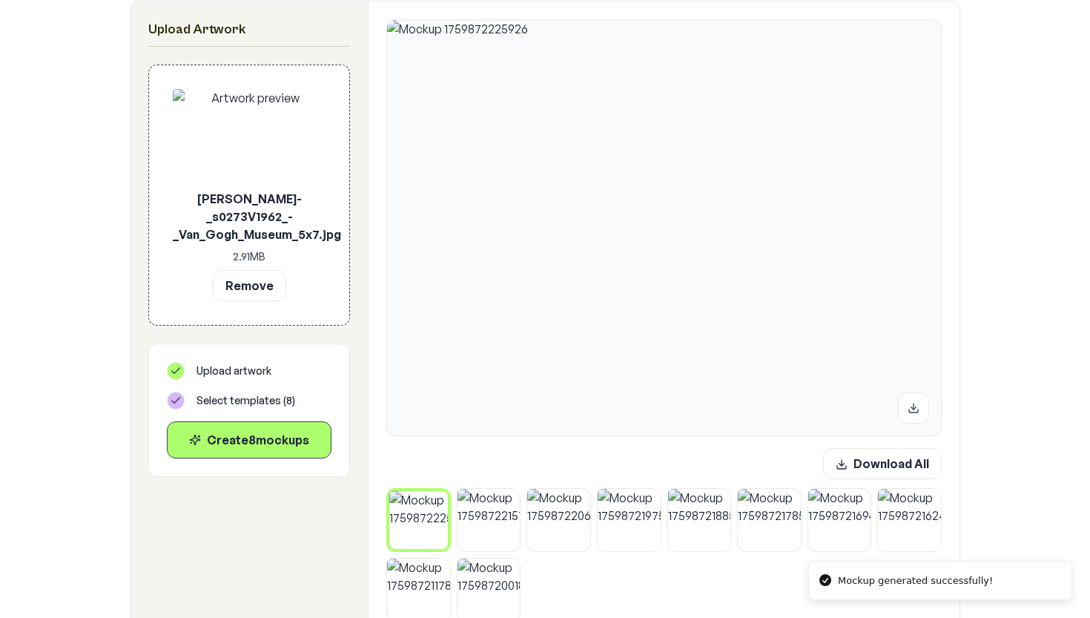
click at [412, 531] on img at bounding box center [418, 520] width 59 height 59
click at [473, 535] on img at bounding box center [489, 519] width 63 height 63
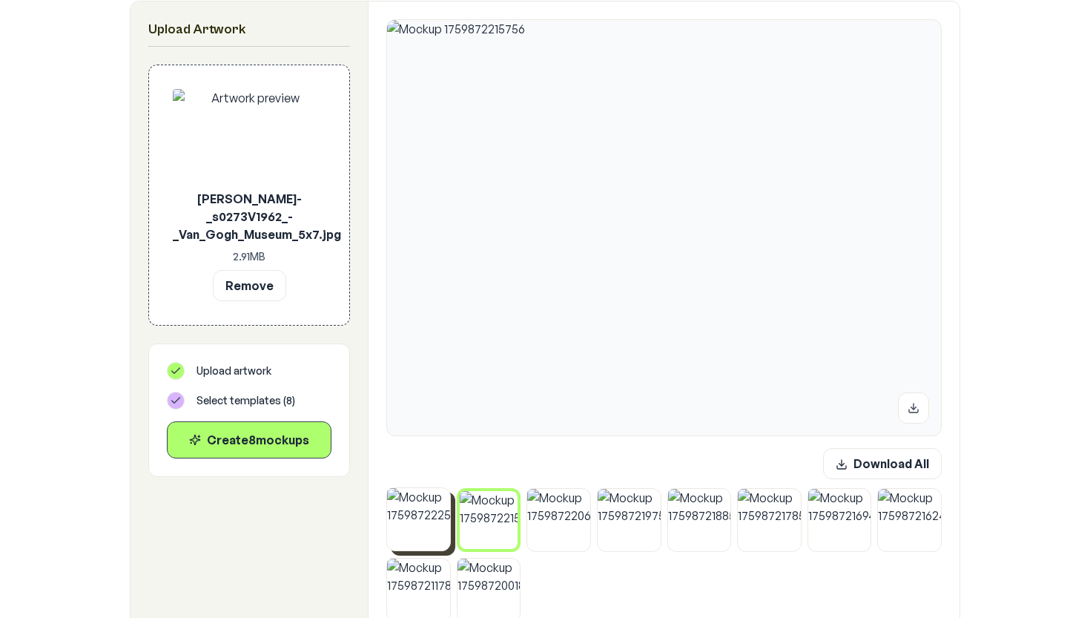
click at [423, 533] on img at bounding box center [418, 519] width 63 height 63
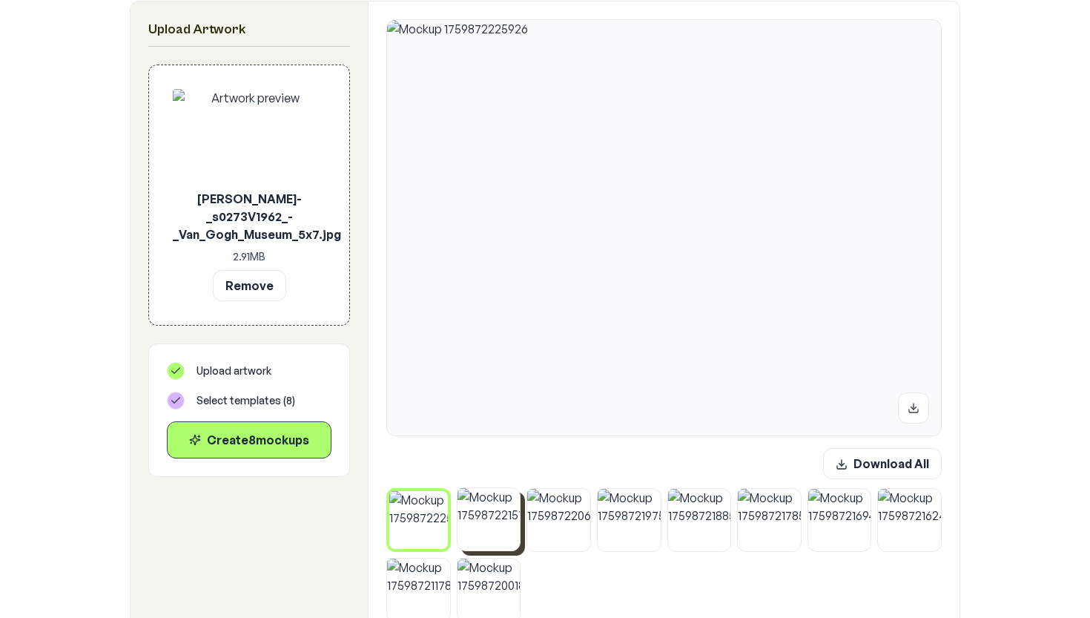
click at [466, 534] on img at bounding box center [489, 519] width 63 height 63
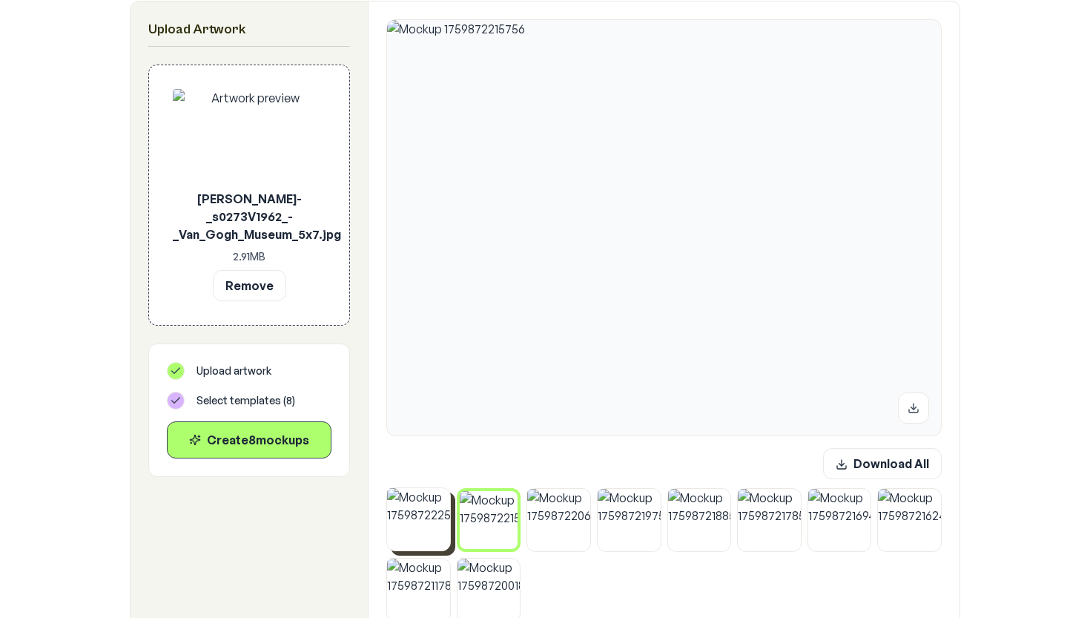
click at [403, 535] on img at bounding box center [418, 519] width 63 height 63
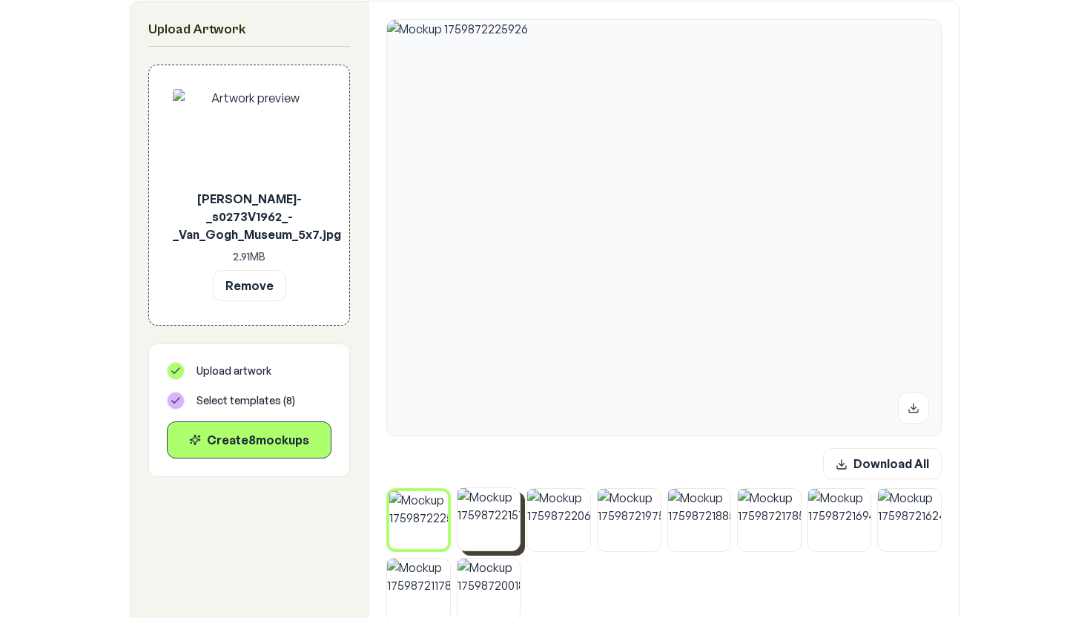
click at [498, 535] on img at bounding box center [489, 519] width 63 height 63
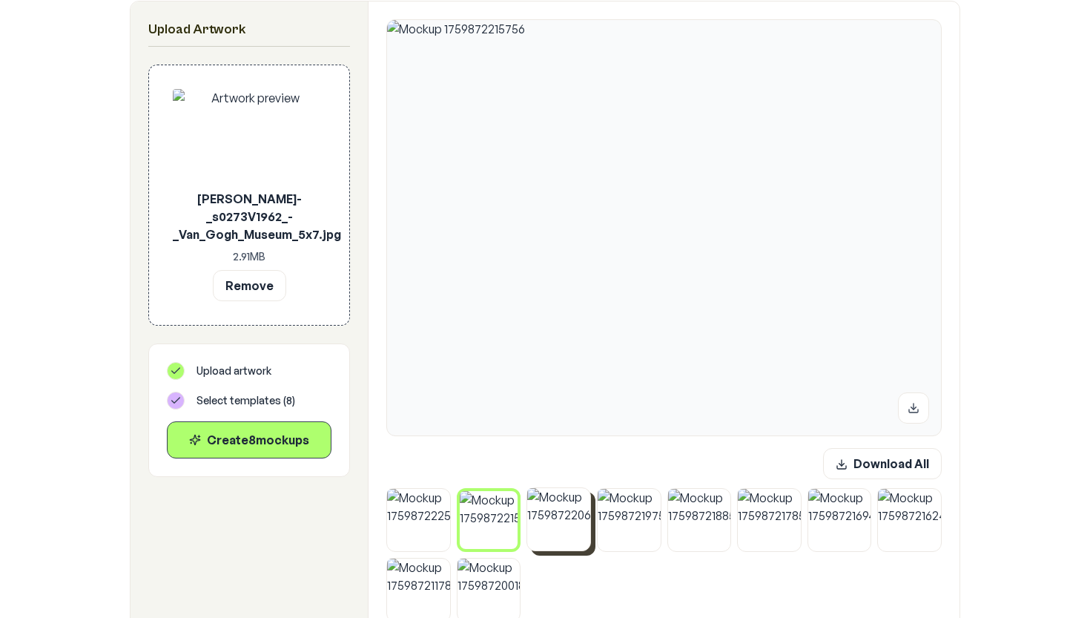
click at [553, 535] on img at bounding box center [558, 519] width 63 height 63
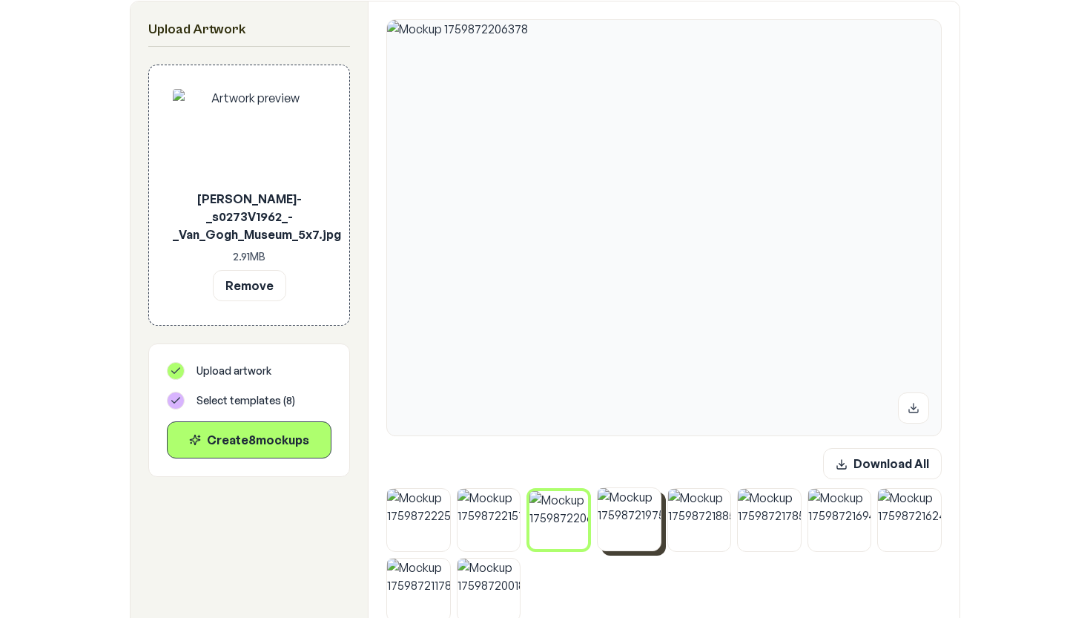
click at [615, 539] on img at bounding box center [629, 519] width 63 height 63
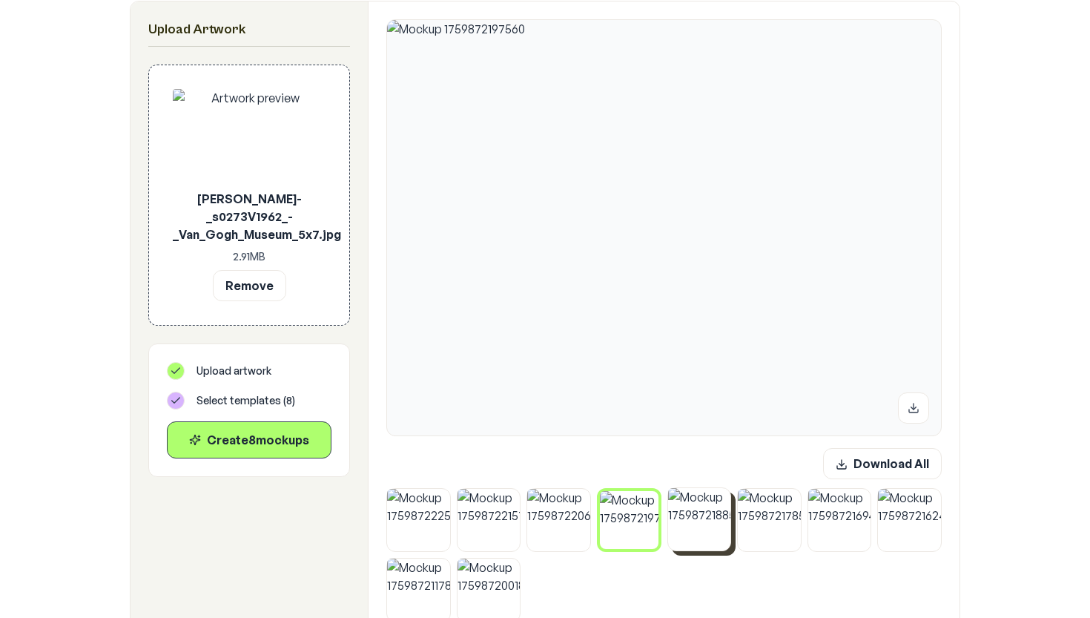
click at [679, 535] on img at bounding box center [699, 519] width 63 height 63
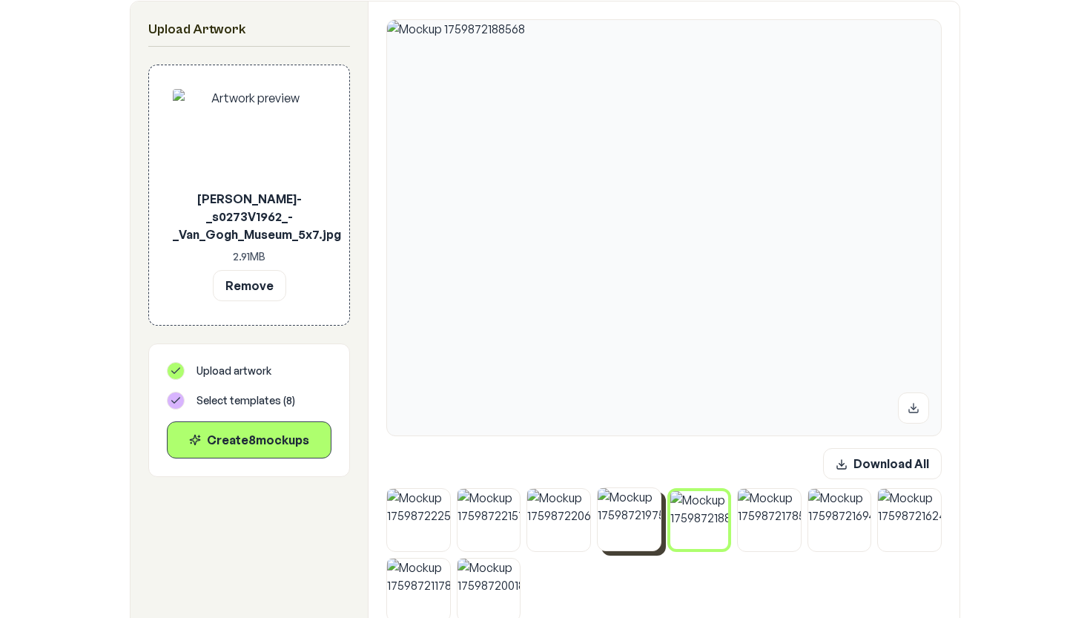
click at [634, 535] on img at bounding box center [629, 519] width 63 height 63
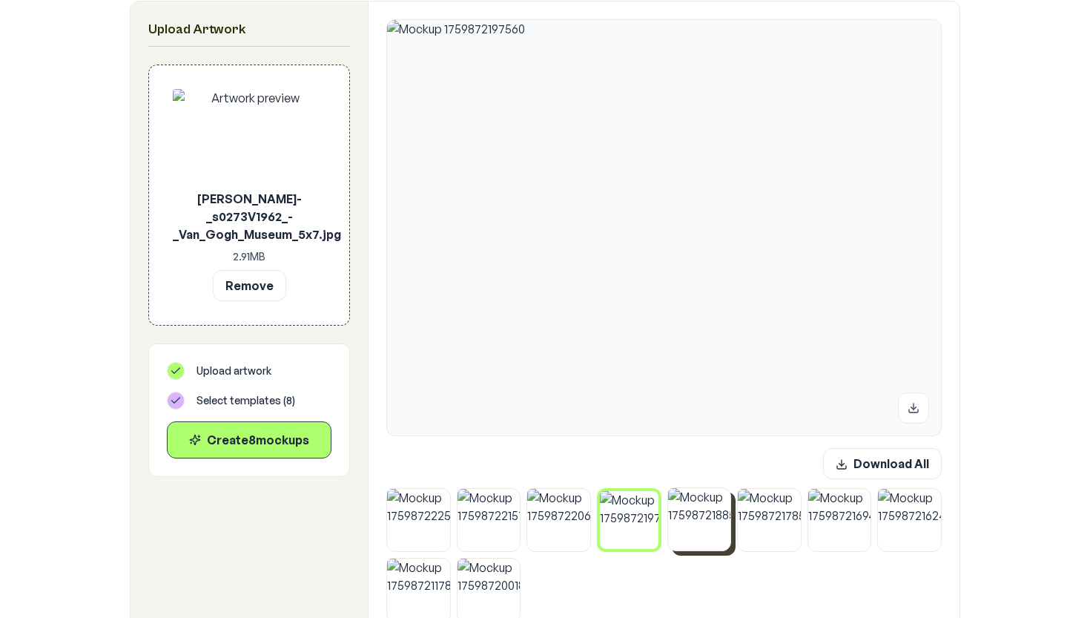
click at [686, 536] on img at bounding box center [699, 519] width 63 height 63
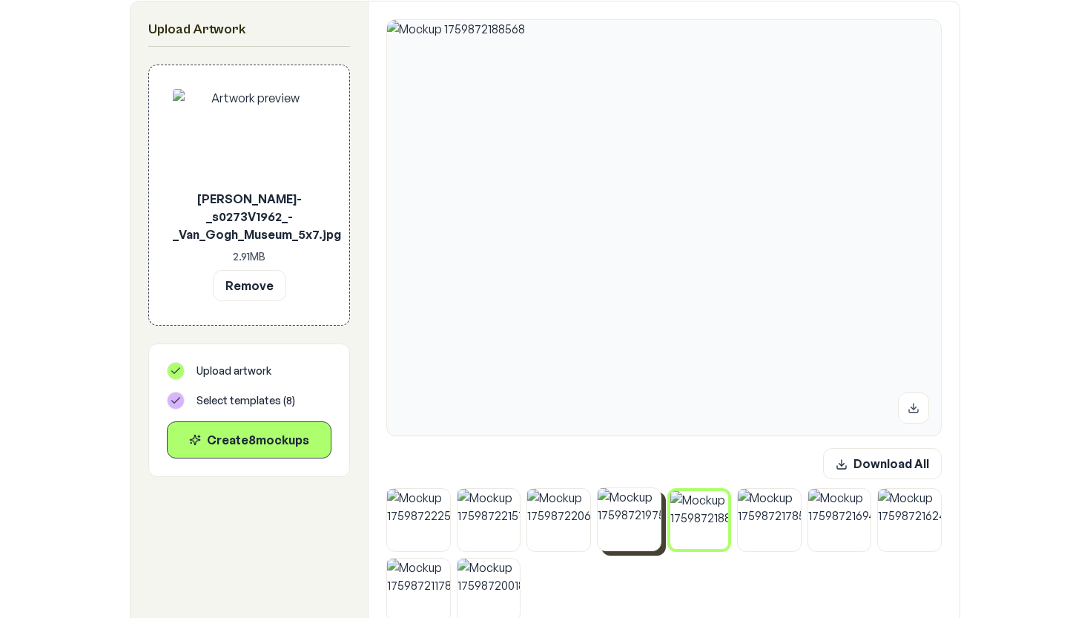
click at [620, 535] on img at bounding box center [629, 519] width 63 height 63
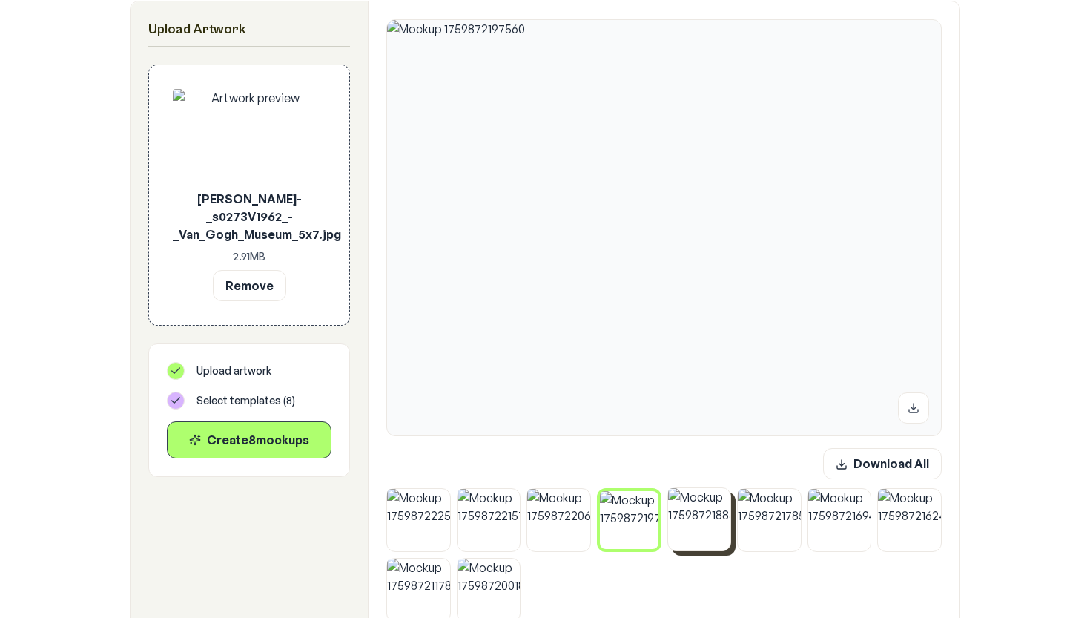
click at [696, 538] on img at bounding box center [699, 519] width 63 height 63
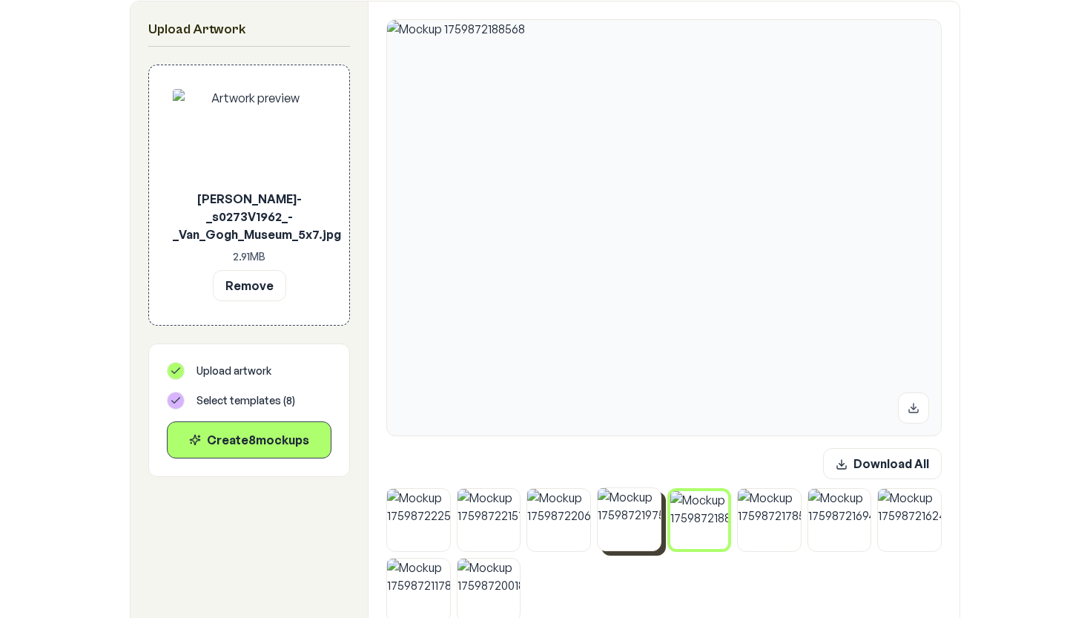
click at [624, 538] on img at bounding box center [629, 519] width 63 height 63
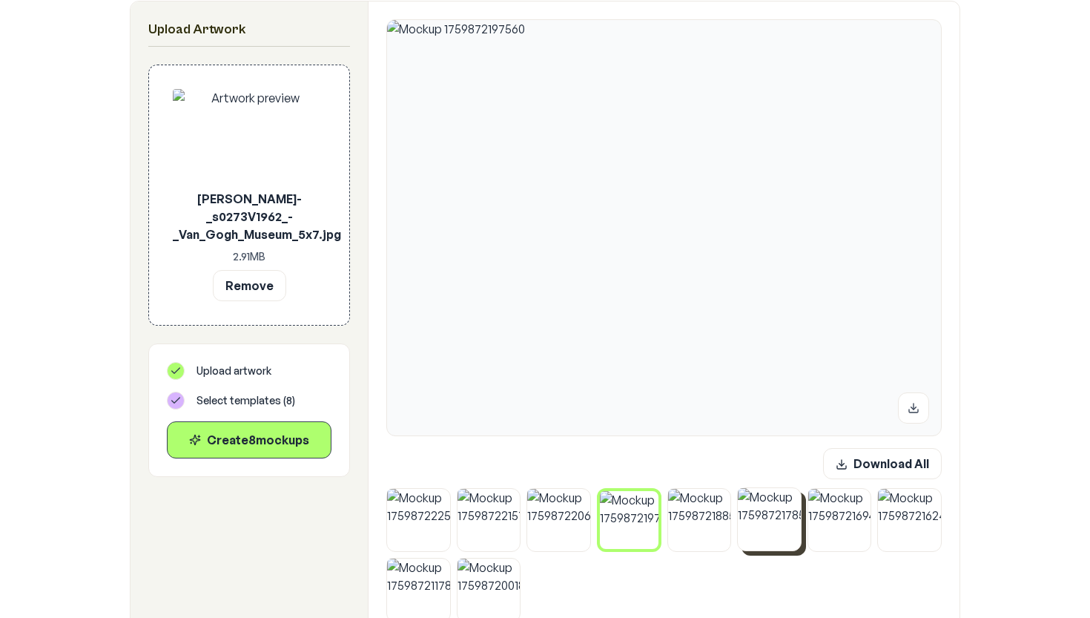
click at [765, 527] on img at bounding box center [769, 519] width 63 height 63
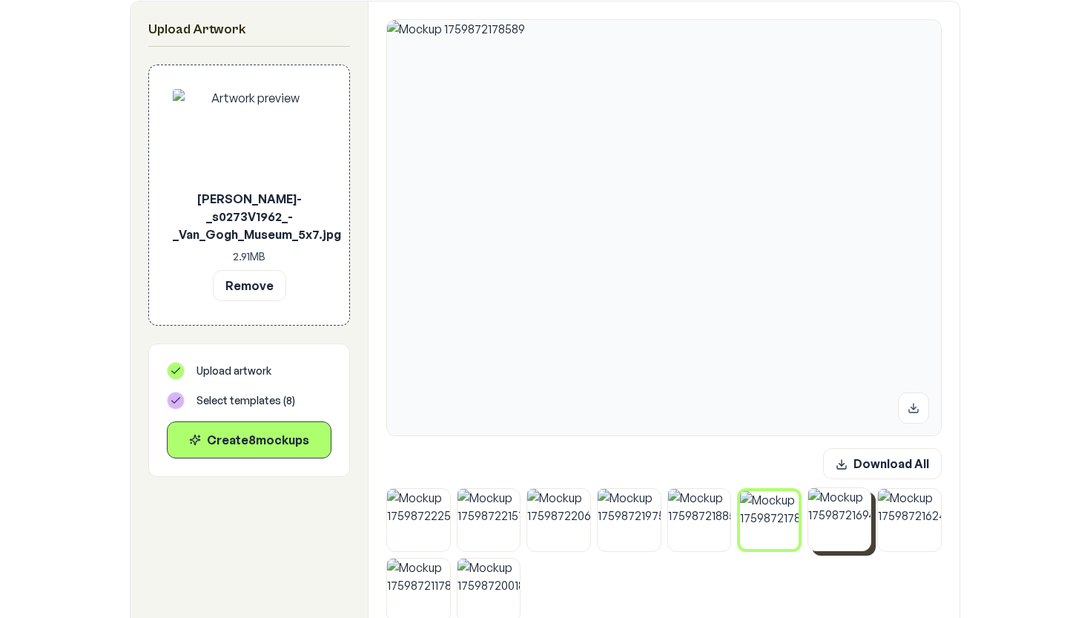
click at [837, 527] on img at bounding box center [839, 519] width 63 height 63
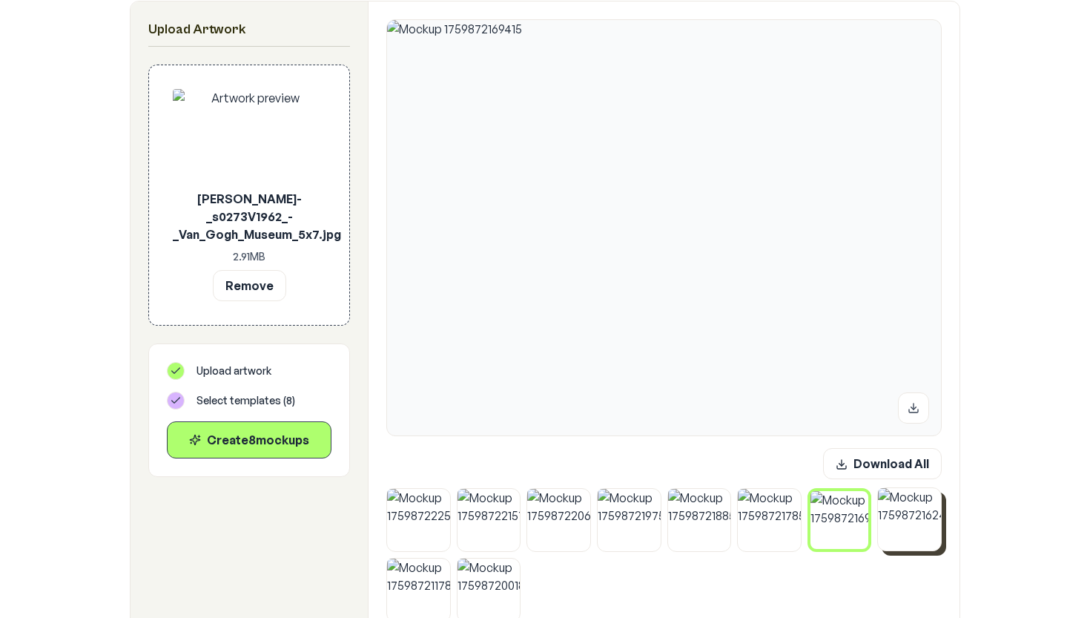
click at [902, 539] on img at bounding box center [909, 519] width 63 height 63
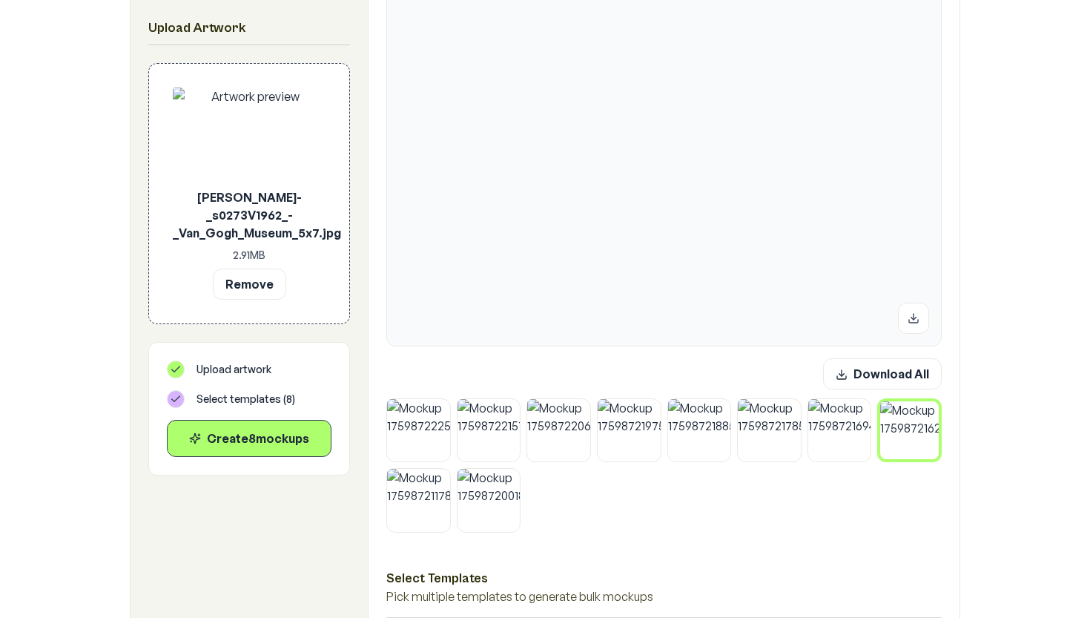
scroll to position [372, 0]
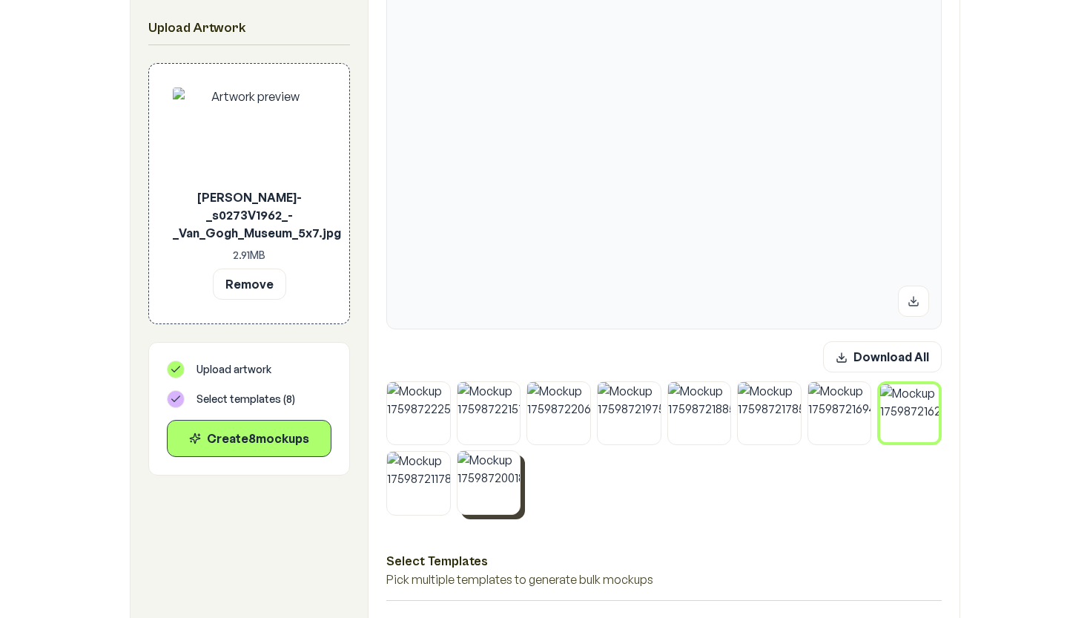
click at [478, 508] on img at bounding box center [489, 482] width 63 height 63
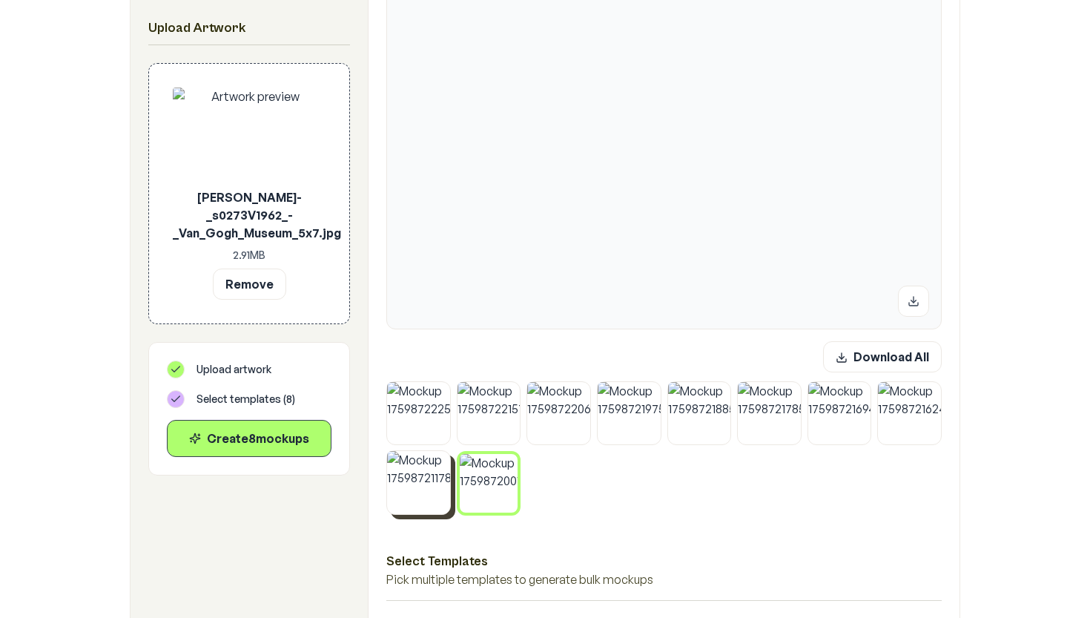
click at [429, 501] on img at bounding box center [418, 482] width 63 height 63
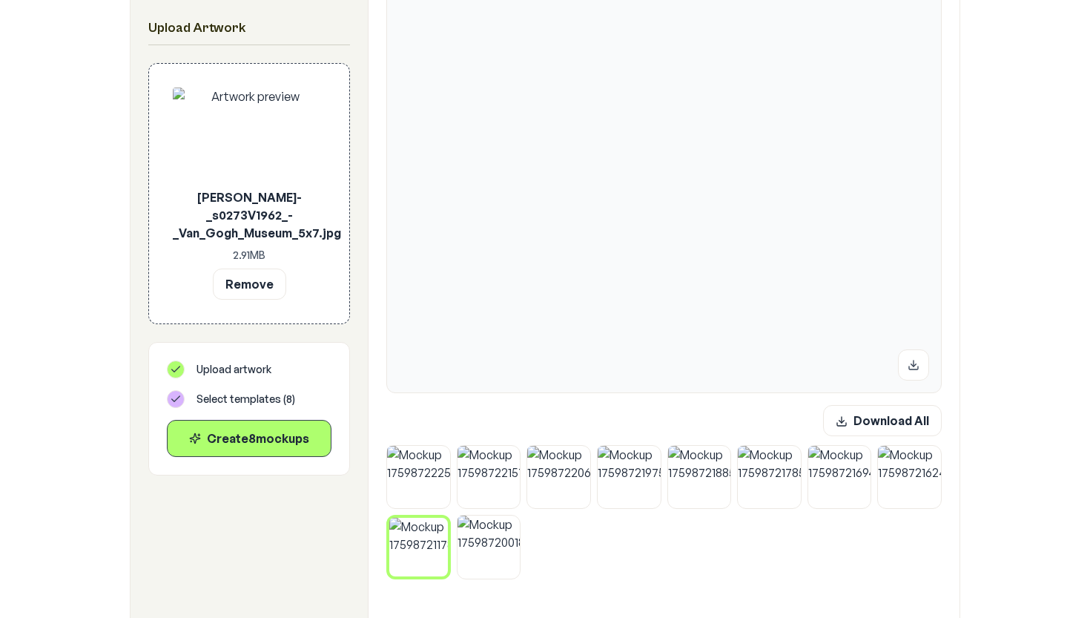
scroll to position [307, 0]
click at [513, 563] on img at bounding box center [489, 546] width 63 height 63
click at [434, 561] on img at bounding box center [418, 546] width 63 height 63
click at [934, 494] on img at bounding box center [909, 477] width 63 height 63
click at [850, 493] on img at bounding box center [839, 477] width 63 height 63
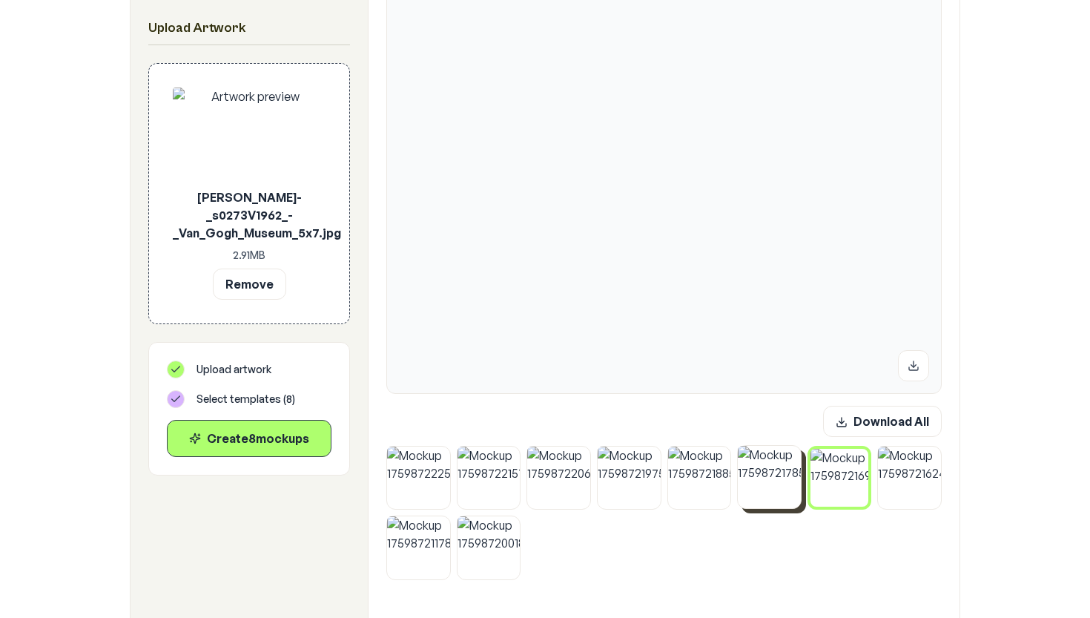
click at [780, 504] on img at bounding box center [769, 477] width 63 height 63
click at [698, 499] on img at bounding box center [699, 477] width 63 height 63
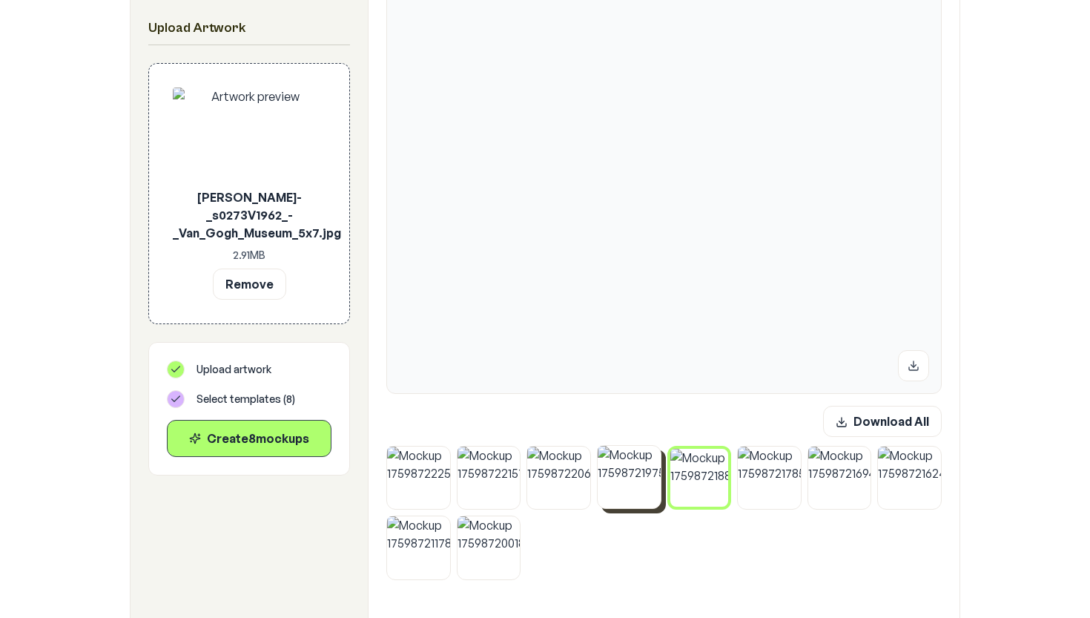
click at [624, 492] on img at bounding box center [629, 477] width 63 height 63
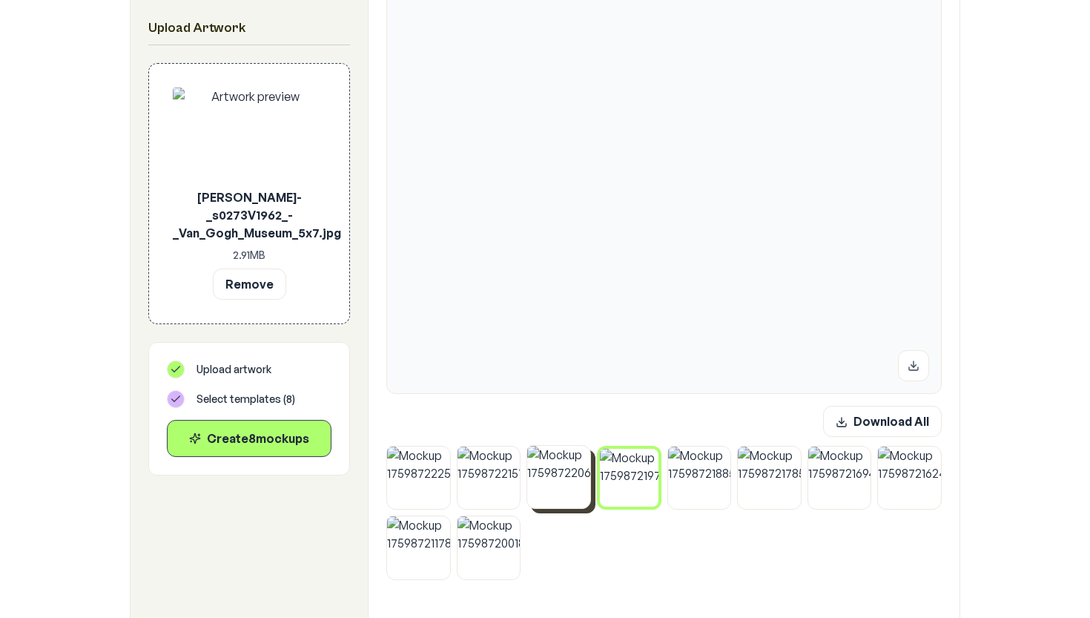
click at [561, 488] on img at bounding box center [558, 477] width 63 height 63
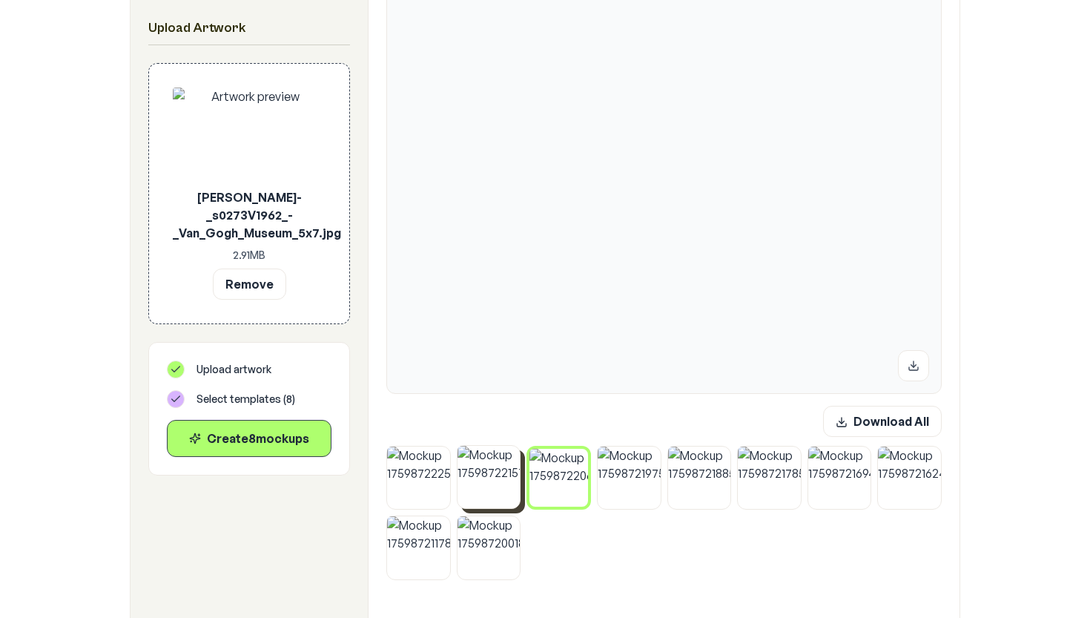
click at [498, 489] on img at bounding box center [489, 477] width 63 height 63
click at [438, 484] on img at bounding box center [418, 477] width 63 height 63
click at [474, 486] on img at bounding box center [489, 477] width 63 height 63
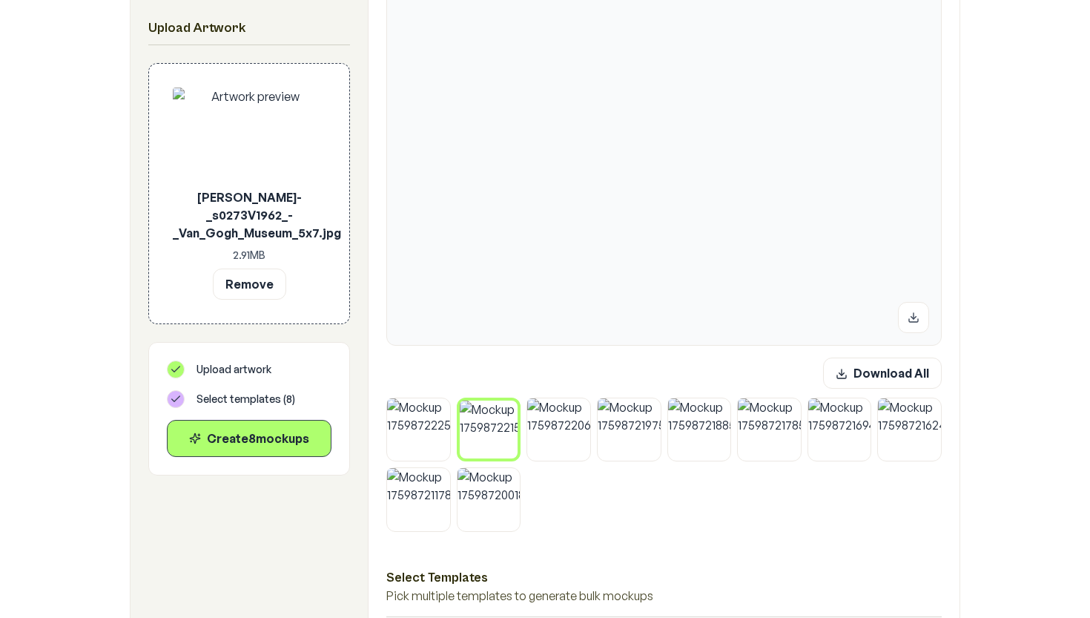
scroll to position [305, 0]
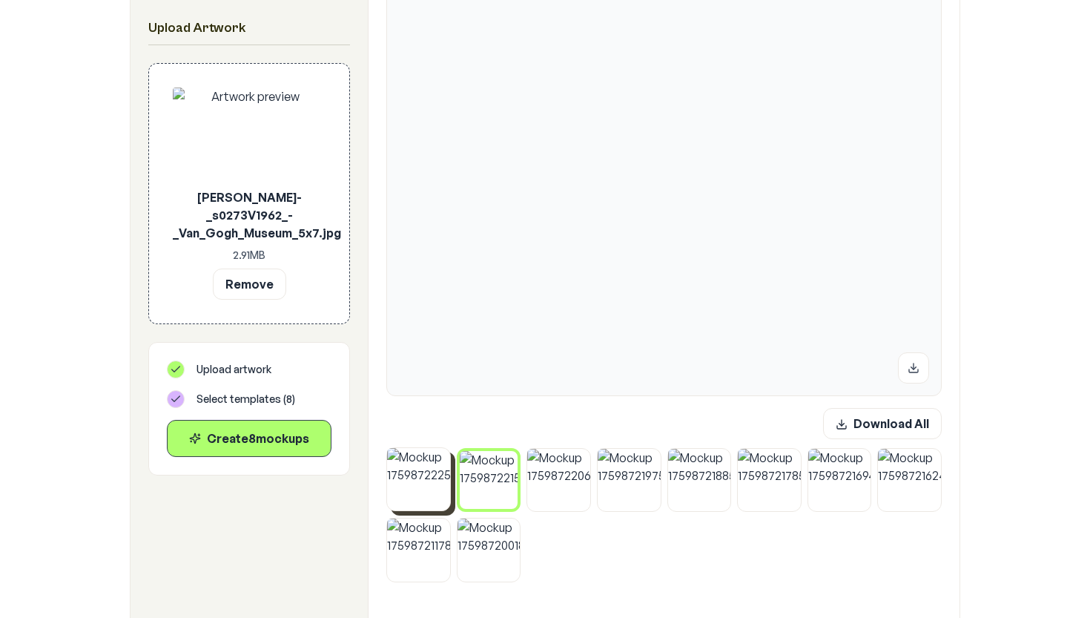
click at [433, 476] on img at bounding box center [418, 479] width 63 height 63
click at [499, 486] on img at bounding box center [489, 479] width 63 height 63
click at [630, 484] on img at bounding box center [629, 479] width 63 height 63
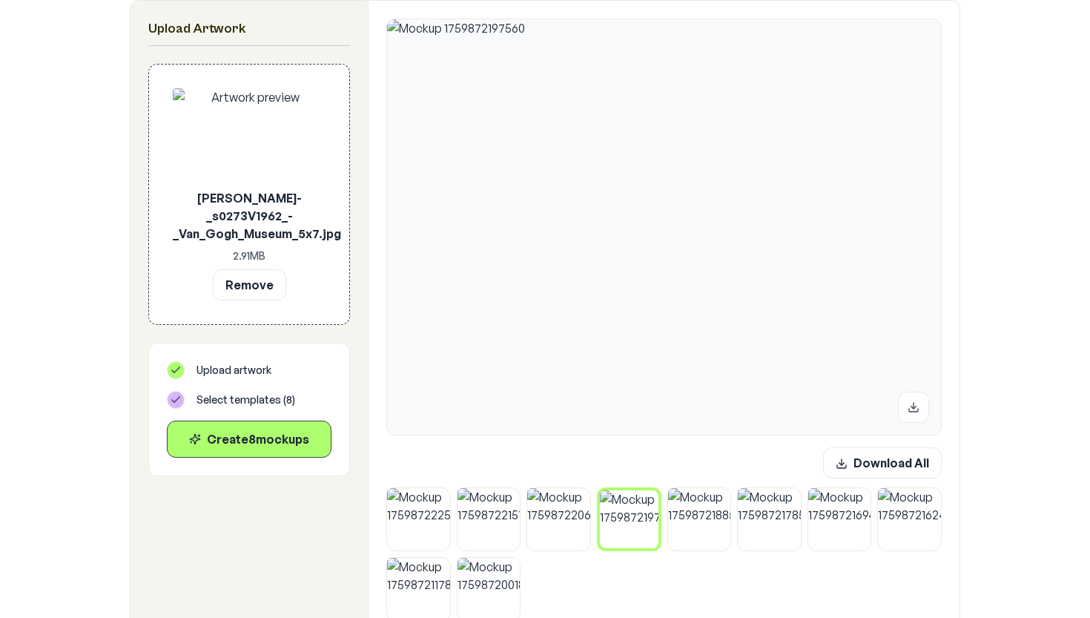
scroll to position [261, 0]
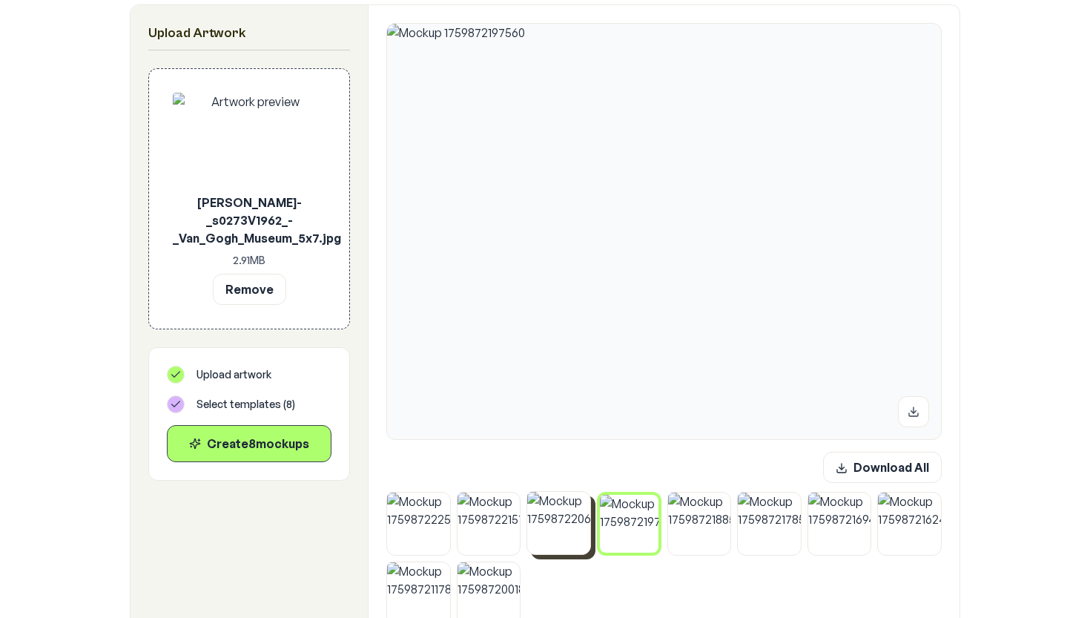
click at [569, 519] on img at bounding box center [558, 523] width 63 height 63
click at [613, 518] on img at bounding box center [629, 523] width 63 height 63
click at [572, 520] on img at bounding box center [558, 523] width 63 height 63
click at [611, 522] on img at bounding box center [629, 523] width 63 height 63
click at [565, 521] on img at bounding box center [558, 523] width 63 height 63
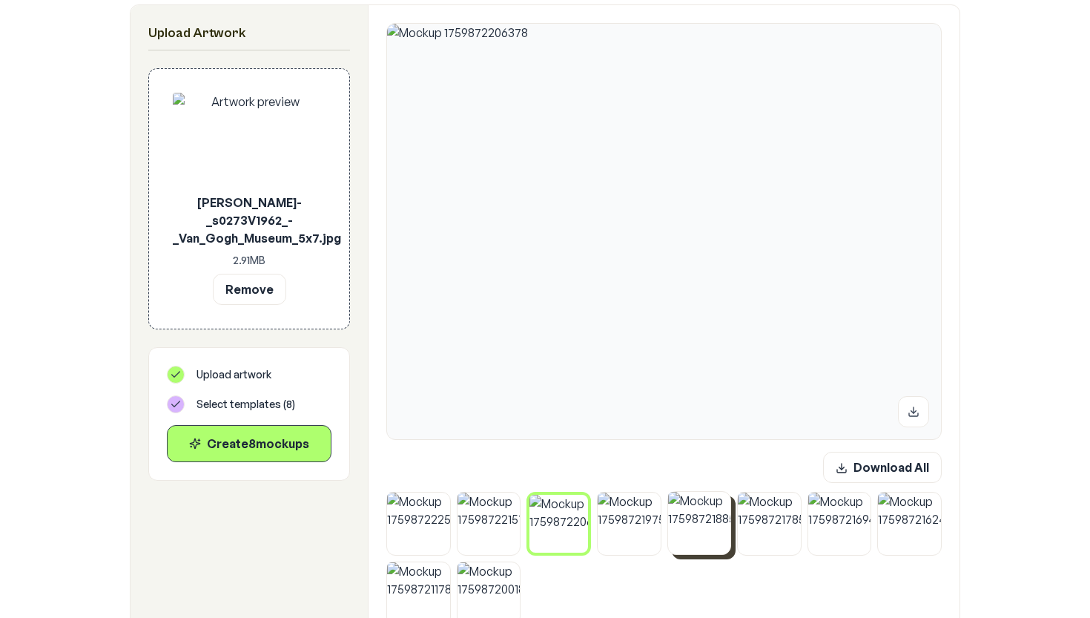
click at [710, 521] on img at bounding box center [699, 523] width 63 height 63
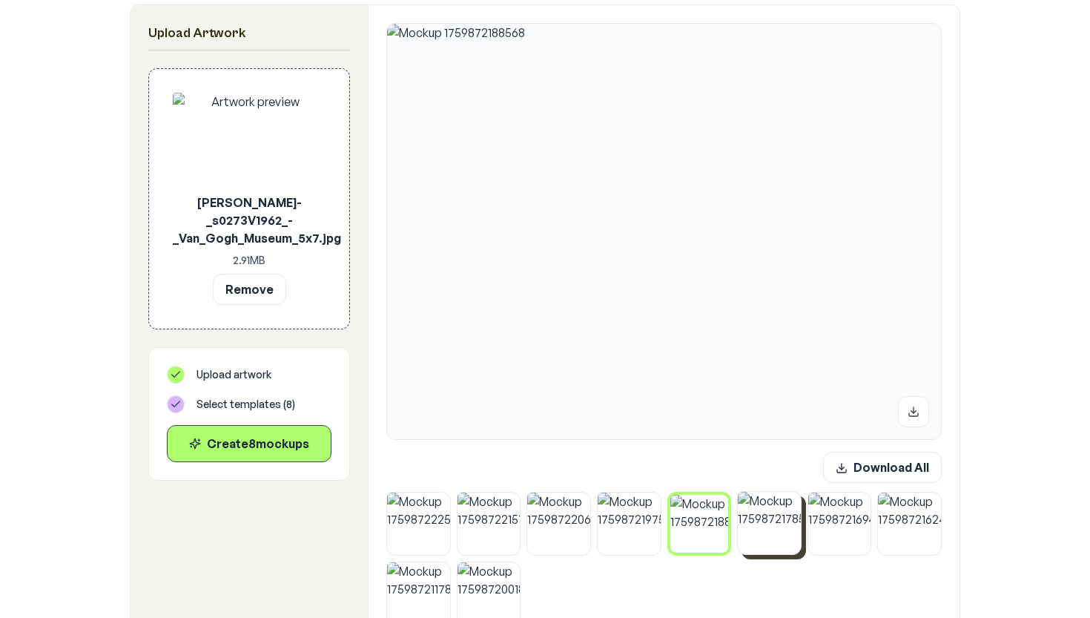
click at [774, 523] on img at bounding box center [769, 523] width 63 height 63
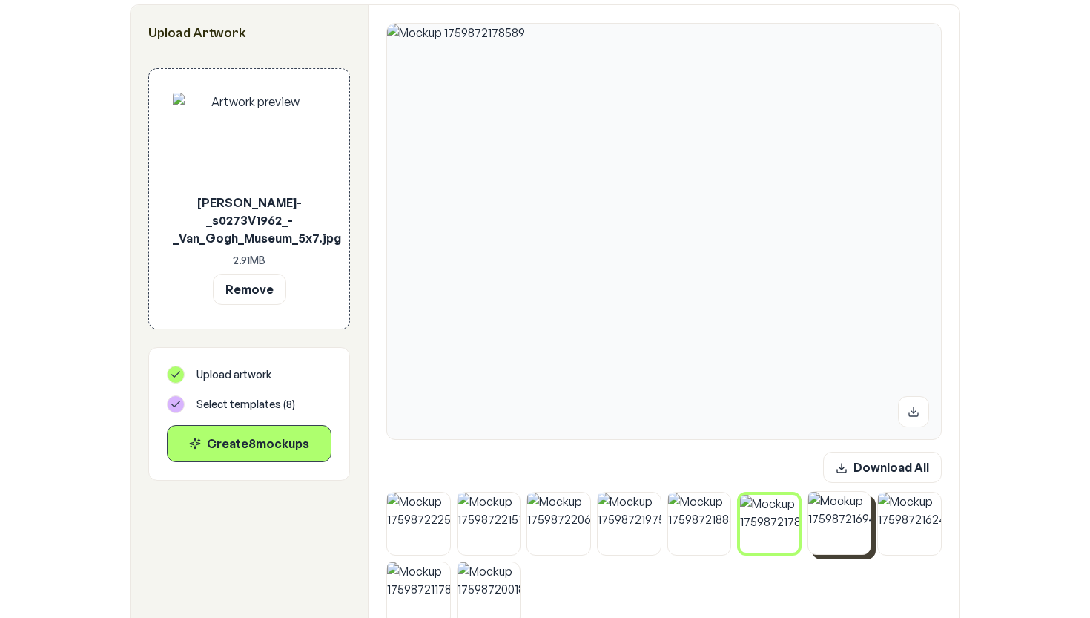
click at [826, 529] on img at bounding box center [839, 523] width 63 height 63
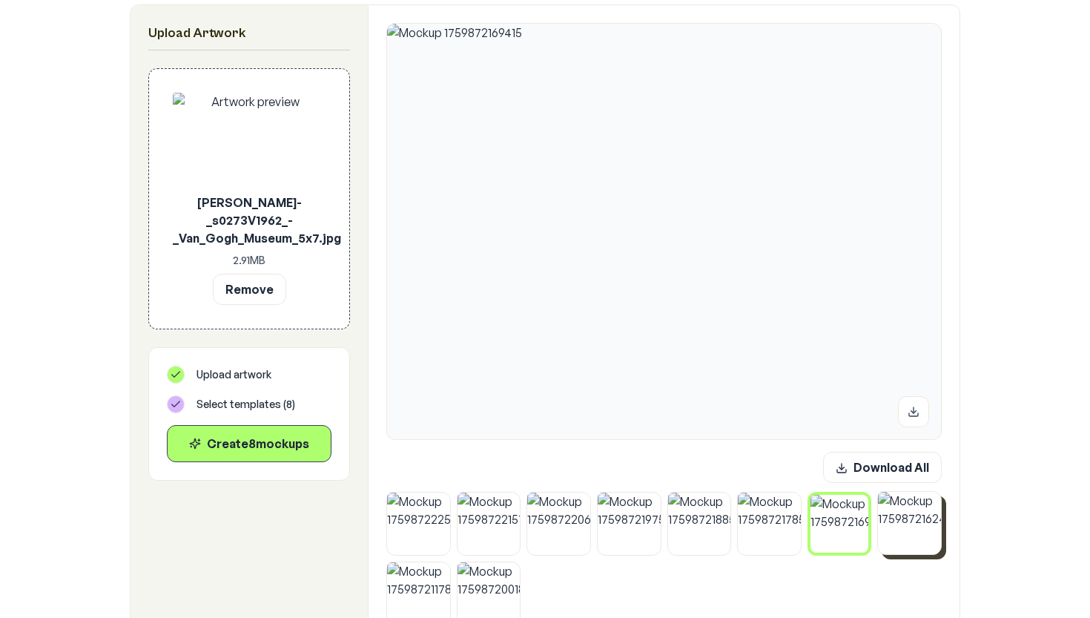
click at [912, 521] on img at bounding box center [909, 523] width 63 height 63
click at [426, 599] on img at bounding box center [418, 592] width 63 height 63
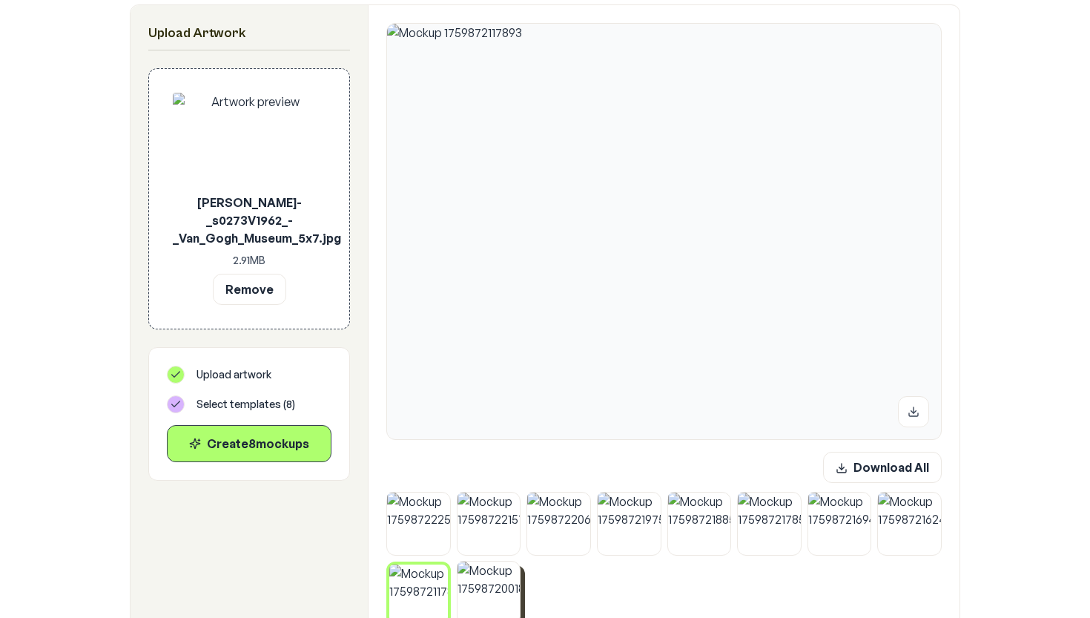
click at [478, 588] on img at bounding box center [489, 592] width 63 height 63
